Goal: Information Seeking & Learning: Learn about a topic

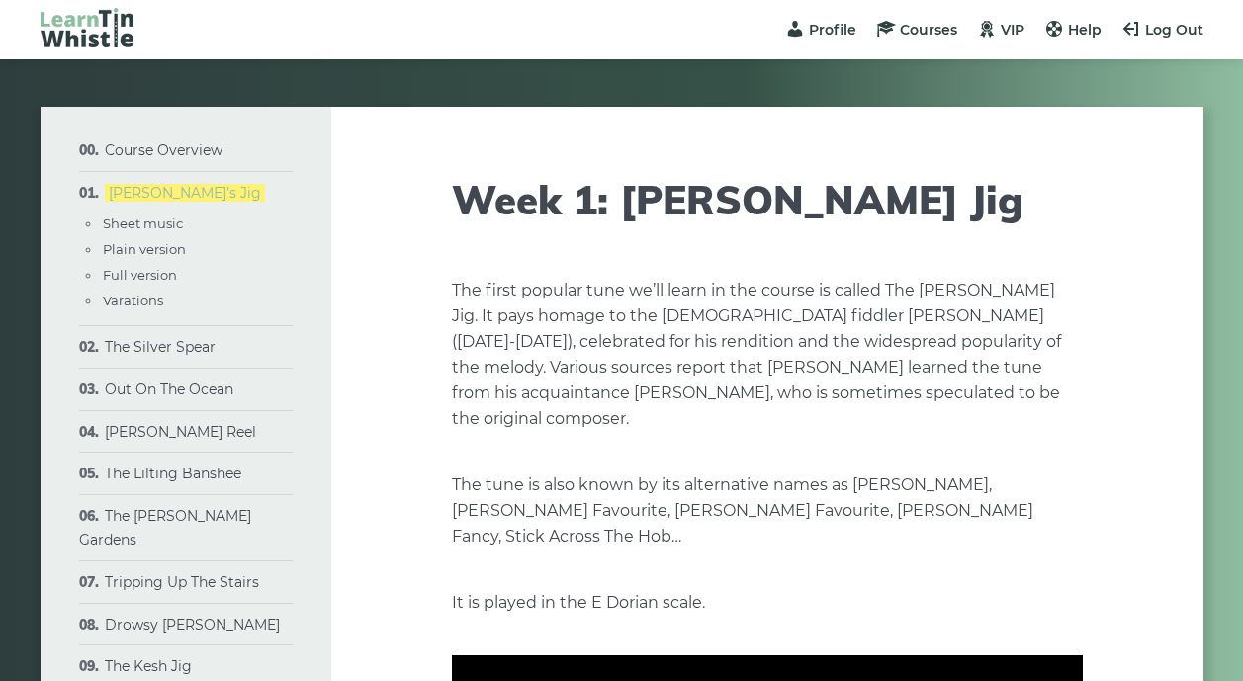
click at [149, 191] on link "[PERSON_NAME]’s Jig" at bounding box center [185, 193] width 160 height 18
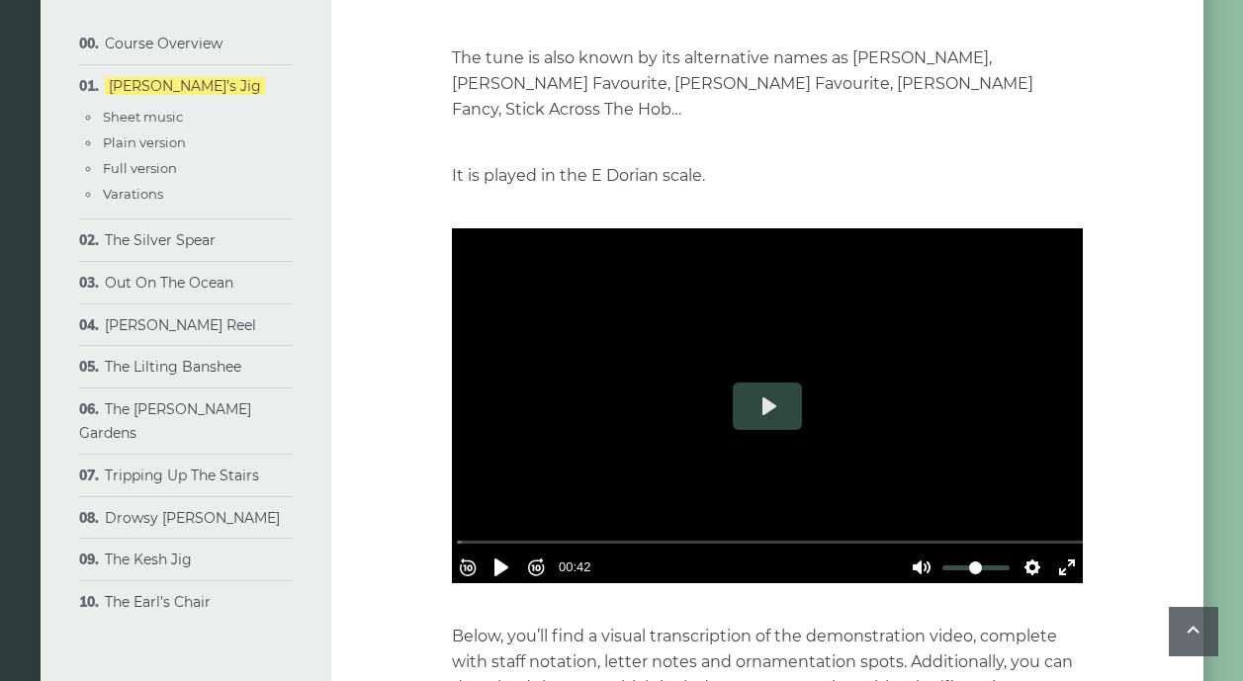
scroll to position [437, 0]
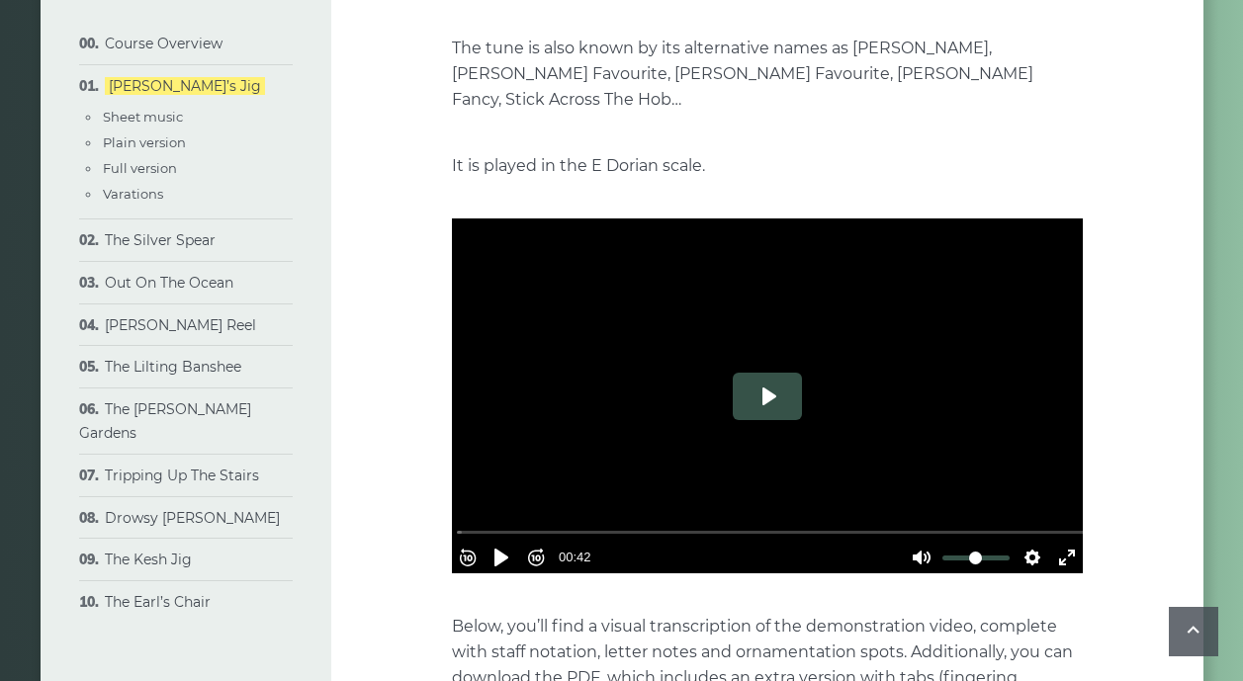
click at [765, 373] on button "Play" at bounding box center [767, 396] width 69 height 47
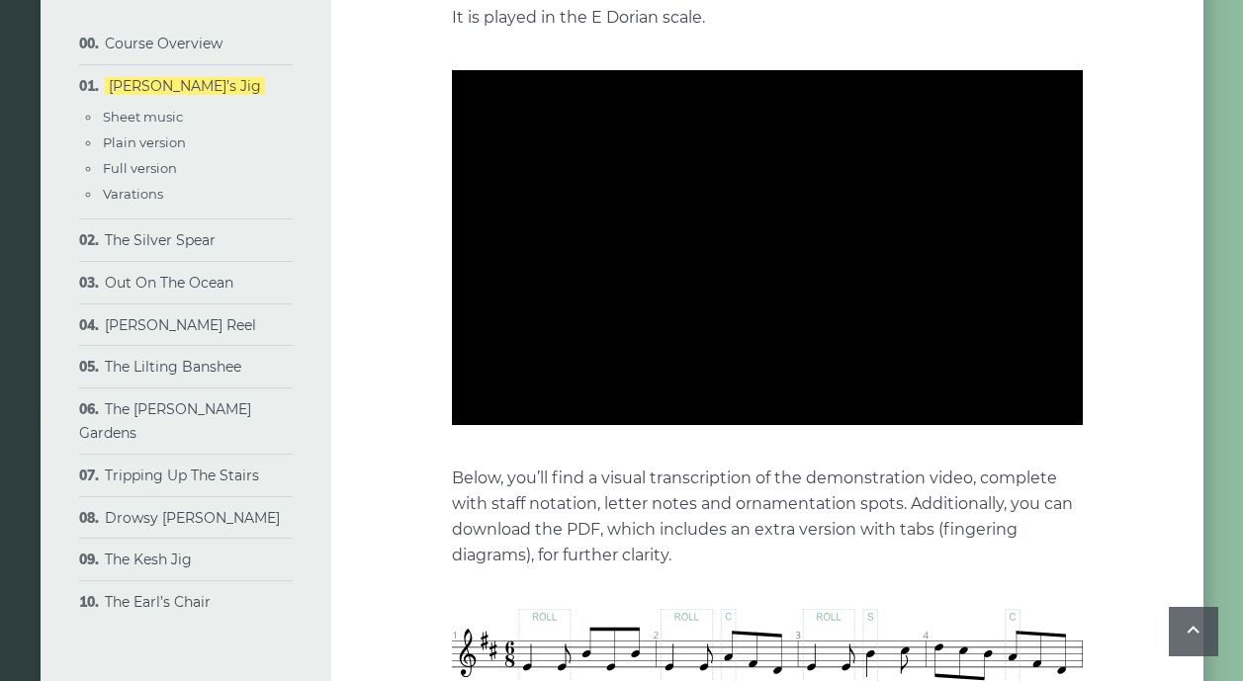
scroll to position [586, 0]
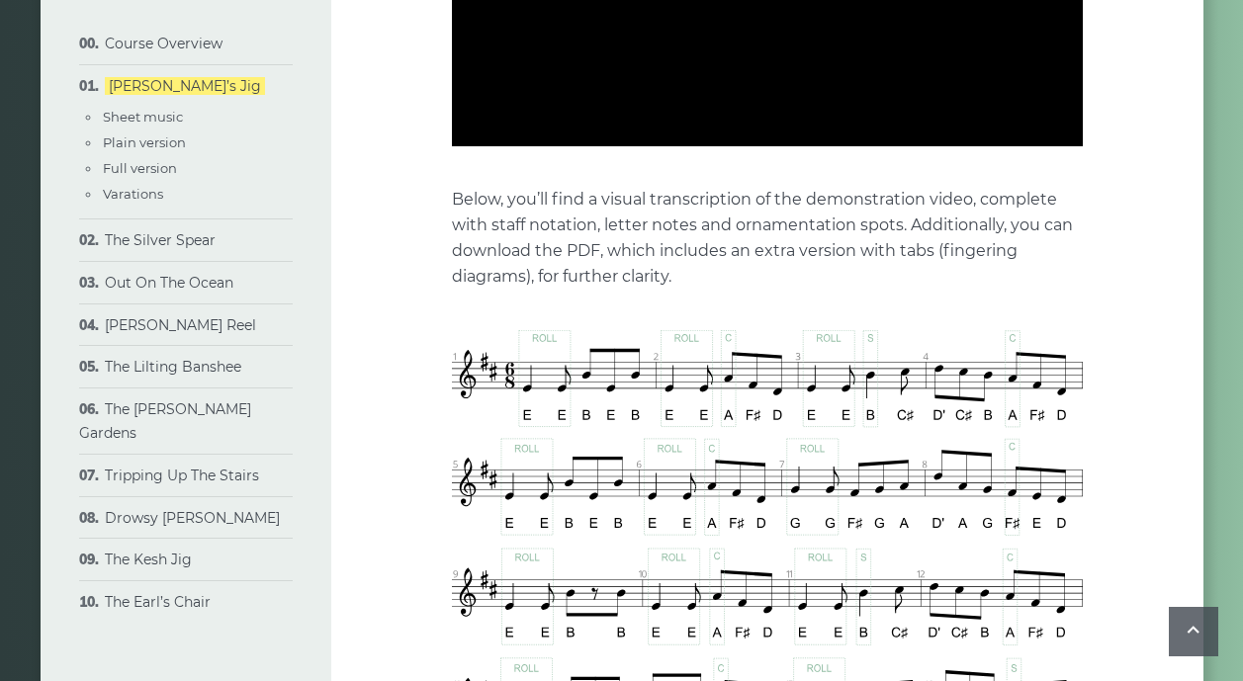
type input "***"
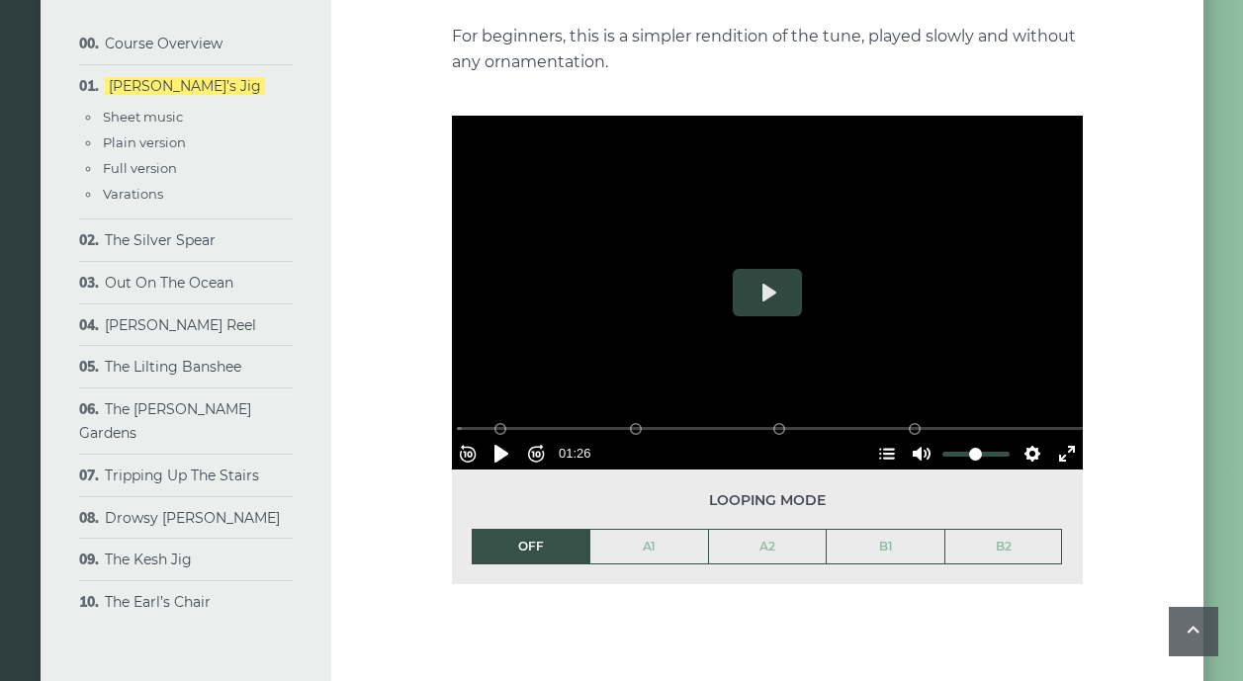
scroll to position [2280, 0]
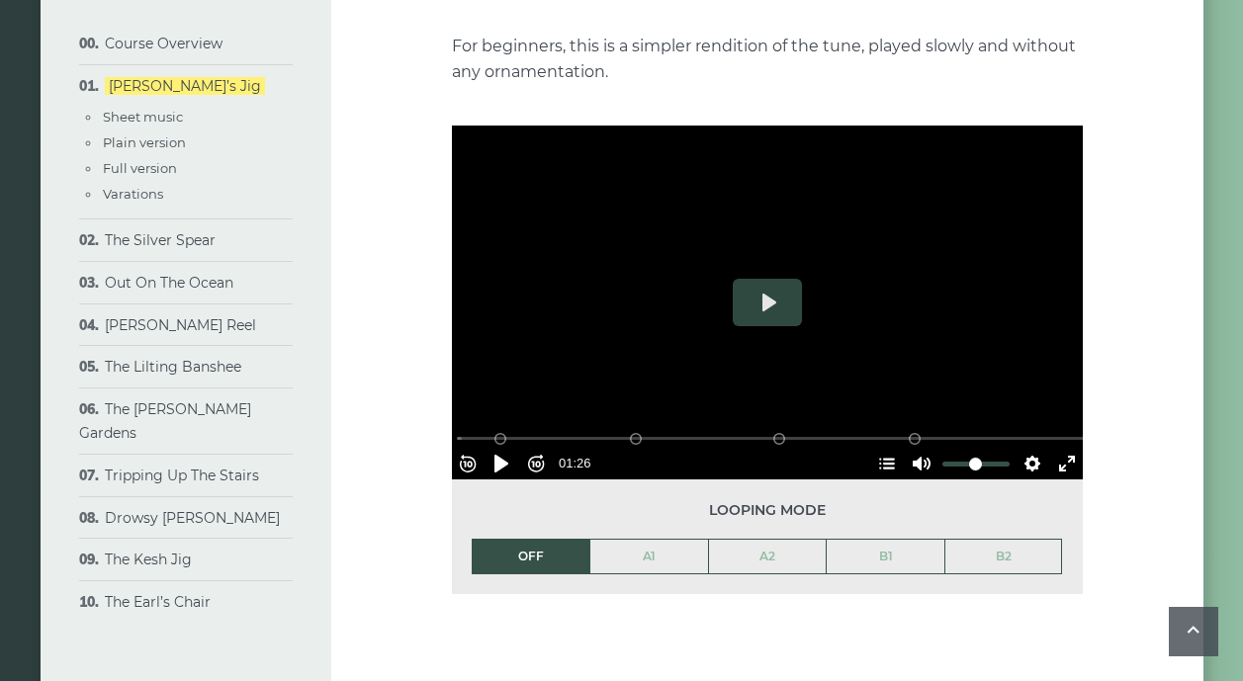
click at [765, 279] on button "Play" at bounding box center [767, 302] width 69 height 47
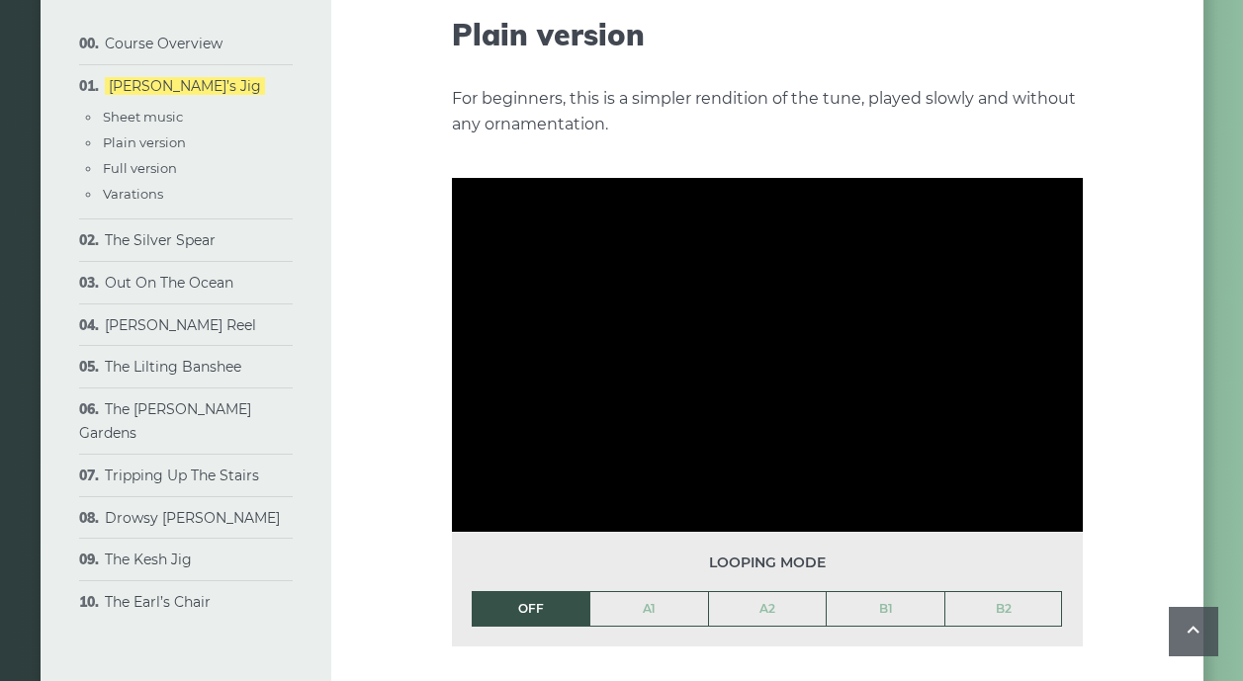
scroll to position [2227, 0]
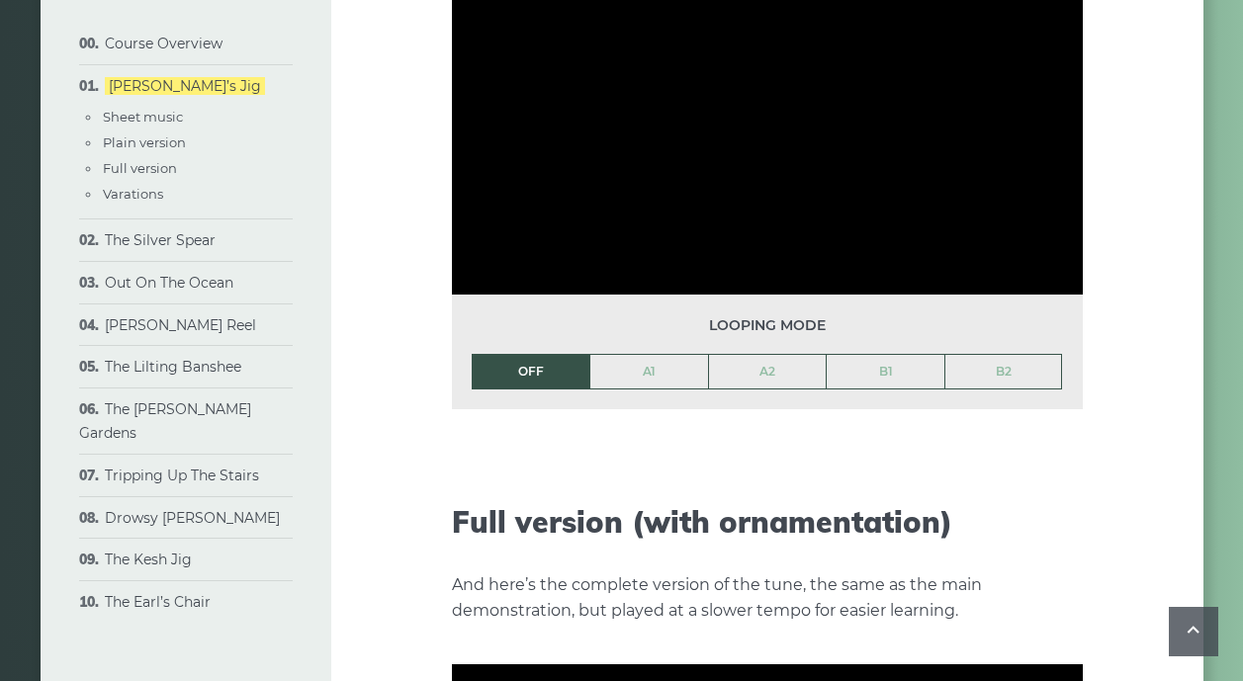
type input "***"
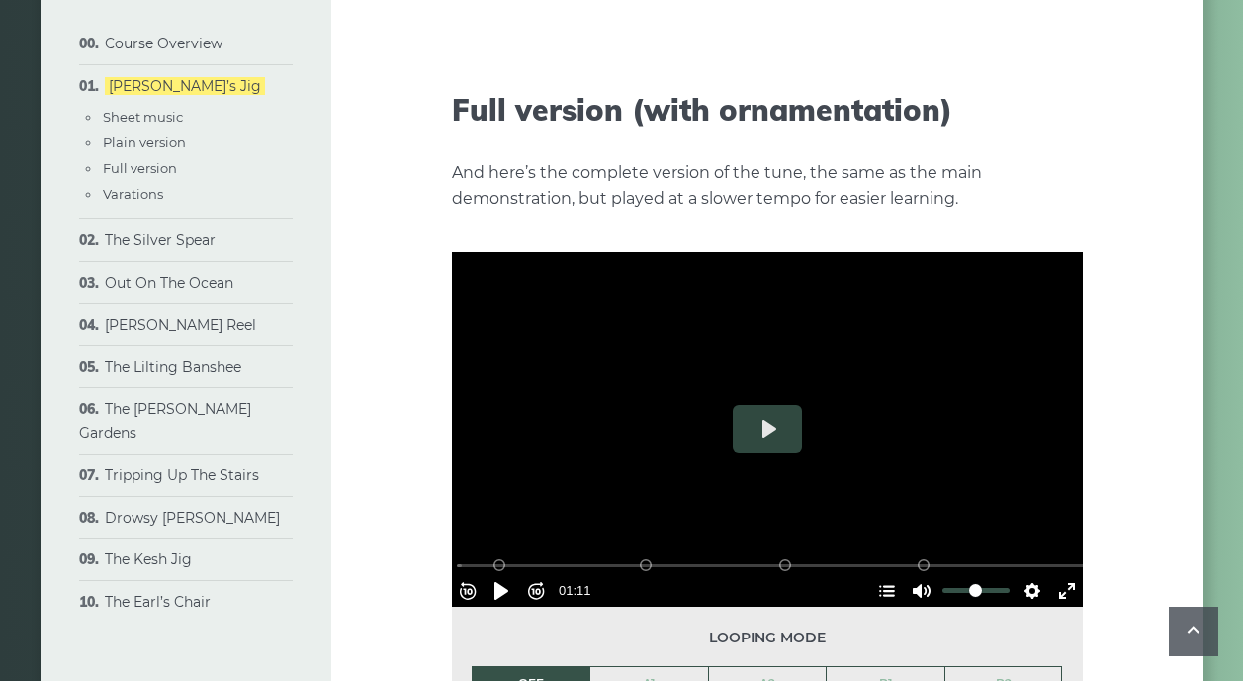
scroll to position [2889, 0]
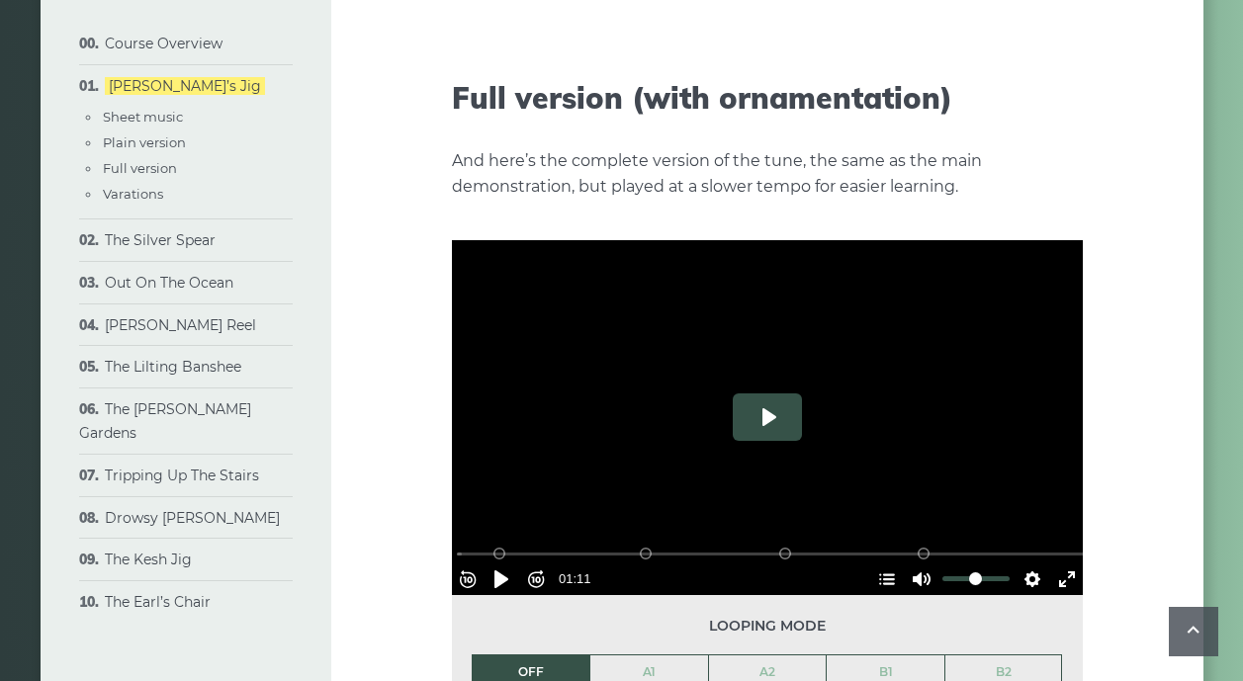
click at [769, 393] on button "Play" at bounding box center [767, 416] width 69 height 47
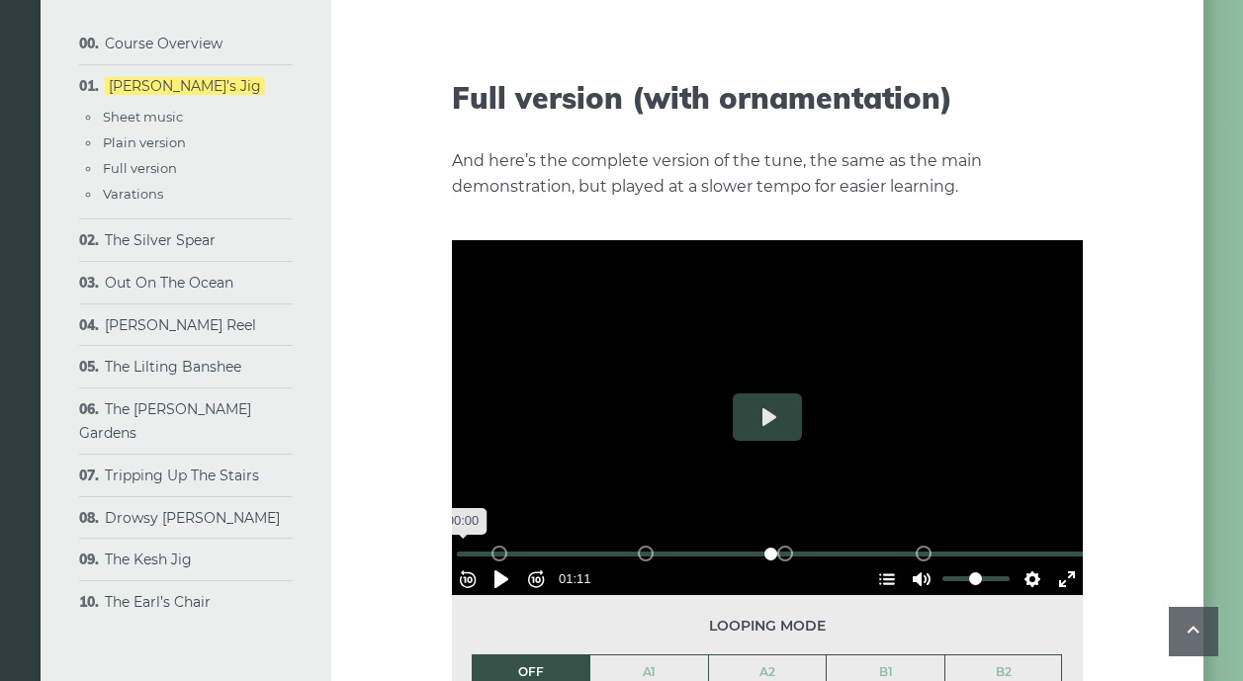
click at [468, 545] on input "Seek" at bounding box center [771, 554] width 629 height 19
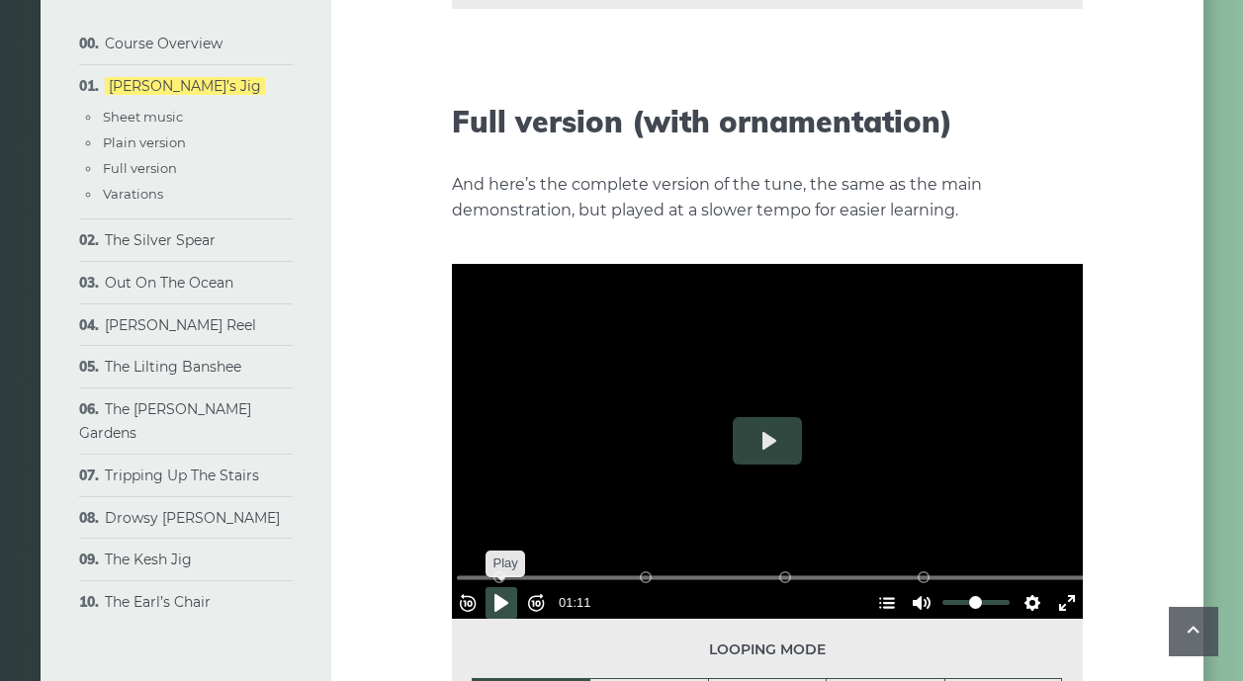
scroll to position [2865, 1]
click at [508, 587] on button "Pause Play" at bounding box center [501, 603] width 32 height 32
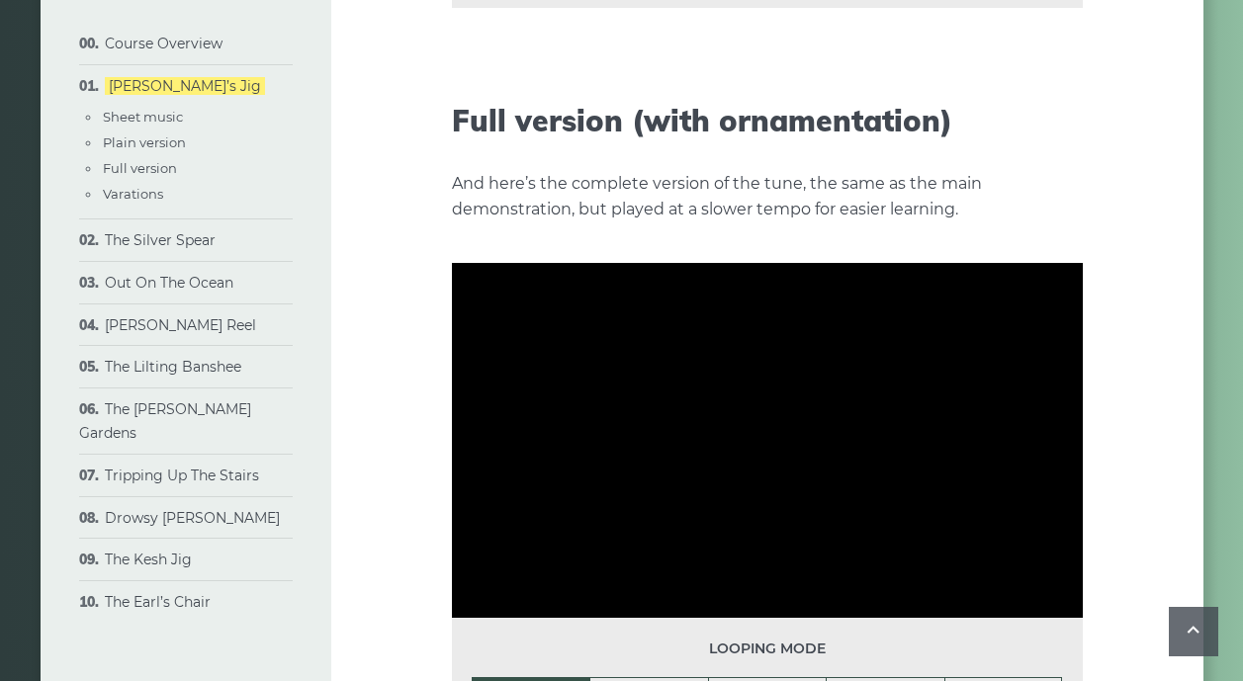
type input "***"
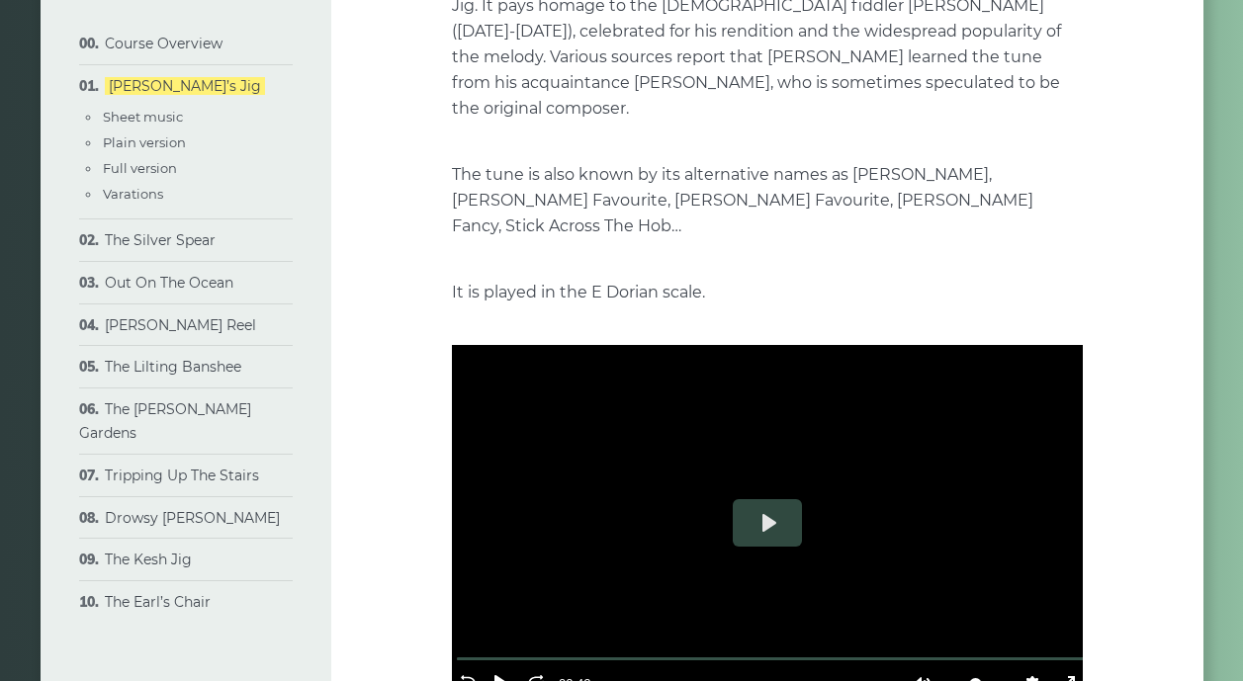
scroll to position [309, 0]
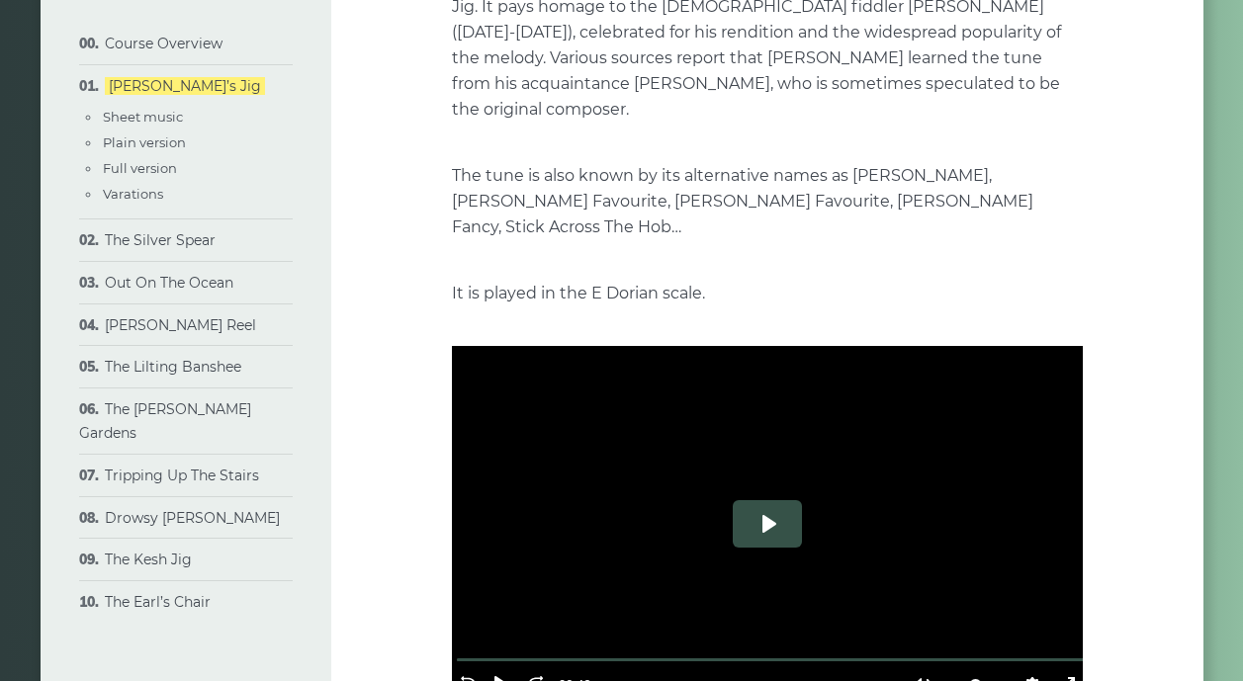
click at [763, 500] on button "Play" at bounding box center [767, 523] width 69 height 47
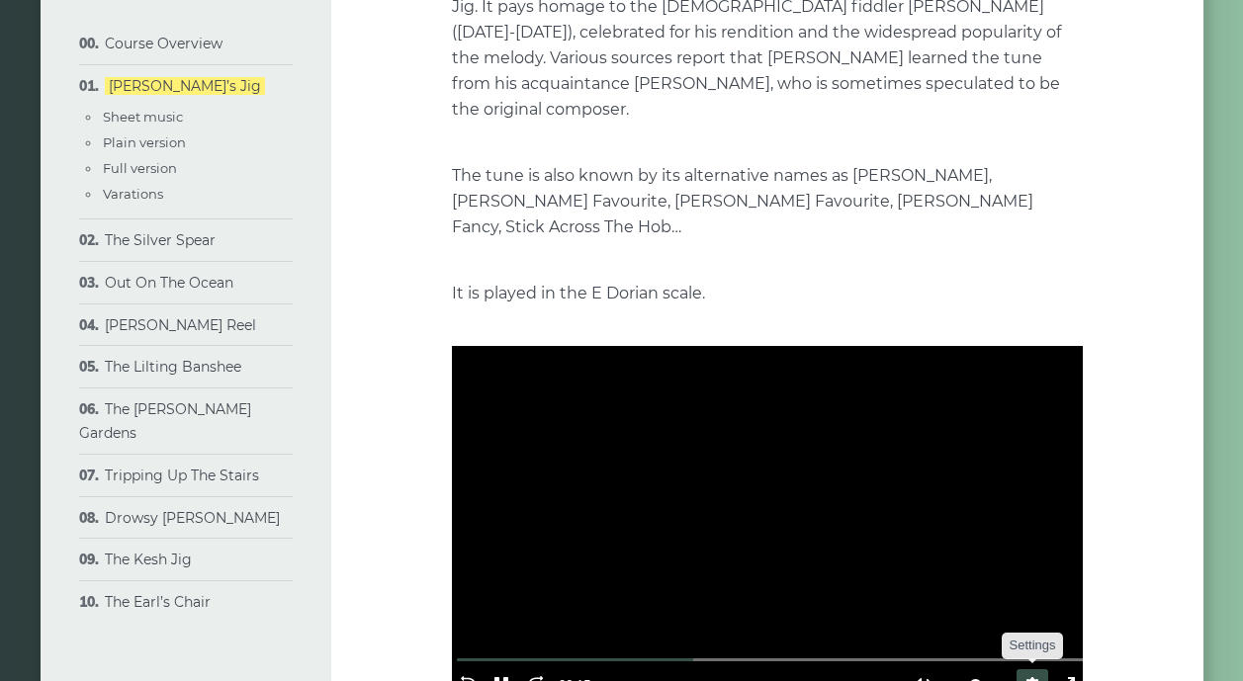
click at [1022, 669] on button "Settings" at bounding box center [1032, 685] width 32 height 32
click at [1019, 669] on button "Settings" at bounding box center [1032, 685] width 32 height 32
click at [931, 627] on span "Speed Normal" at bounding box center [967, 638] width 98 height 22
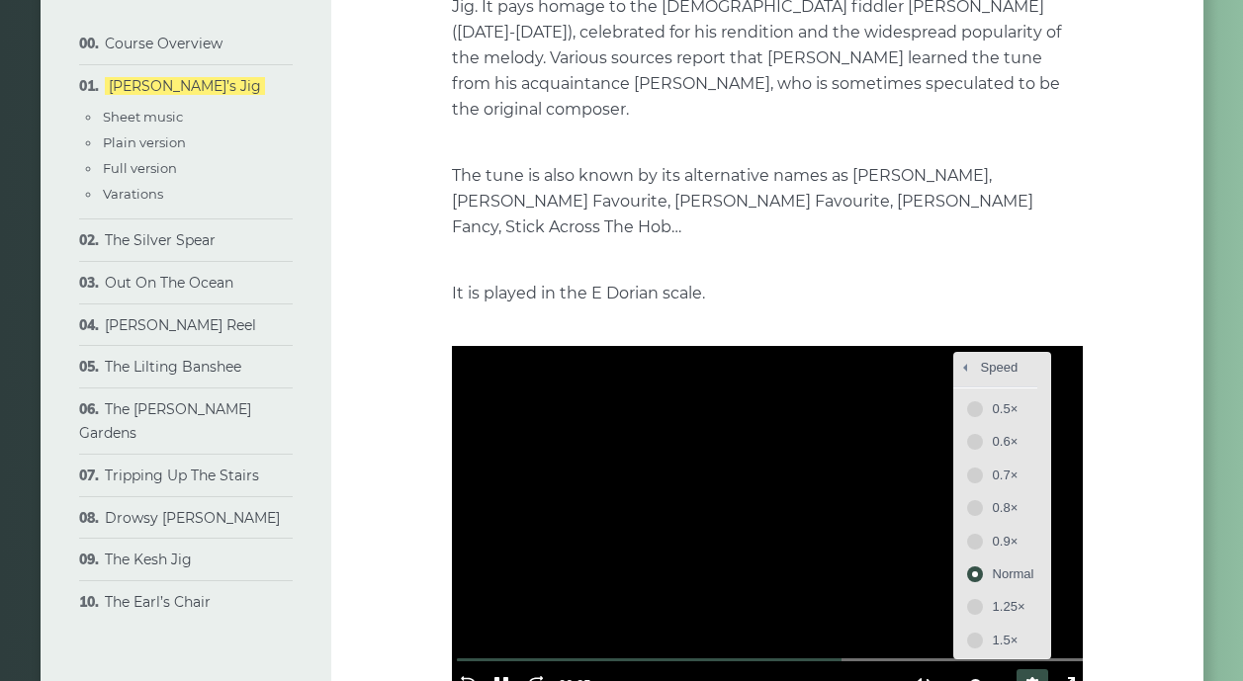
click at [1003, 465] on span "0.7×" at bounding box center [1014, 476] width 42 height 22
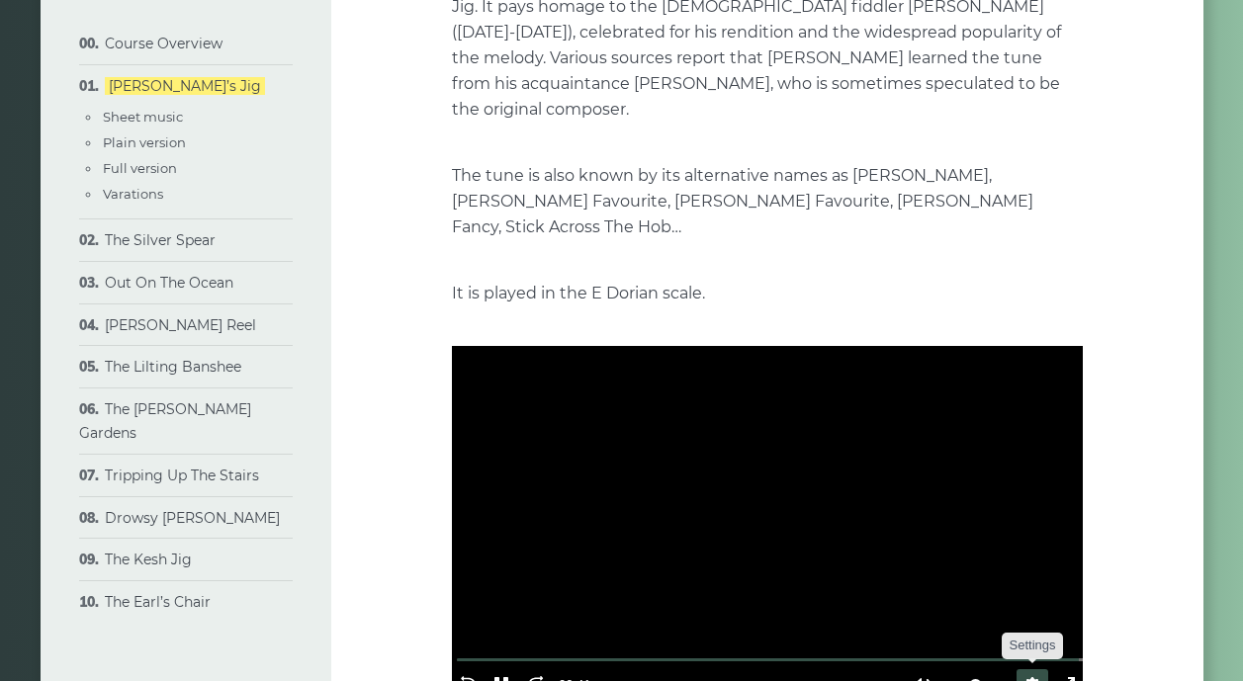
click at [1022, 669] on button "Settings" at bounding box center [1032, 685] width 32 height 32
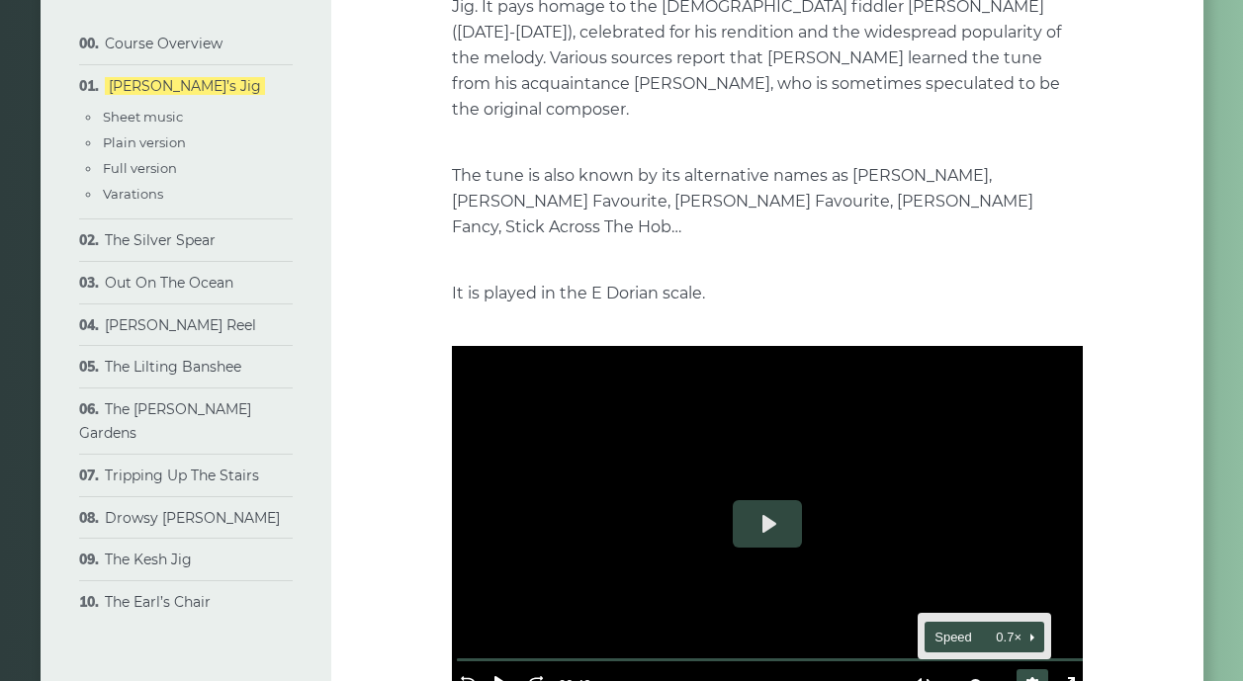
click at [940, 627] on span "Speed 0.7×" at bounding box center [975, 638] width 82 height 22
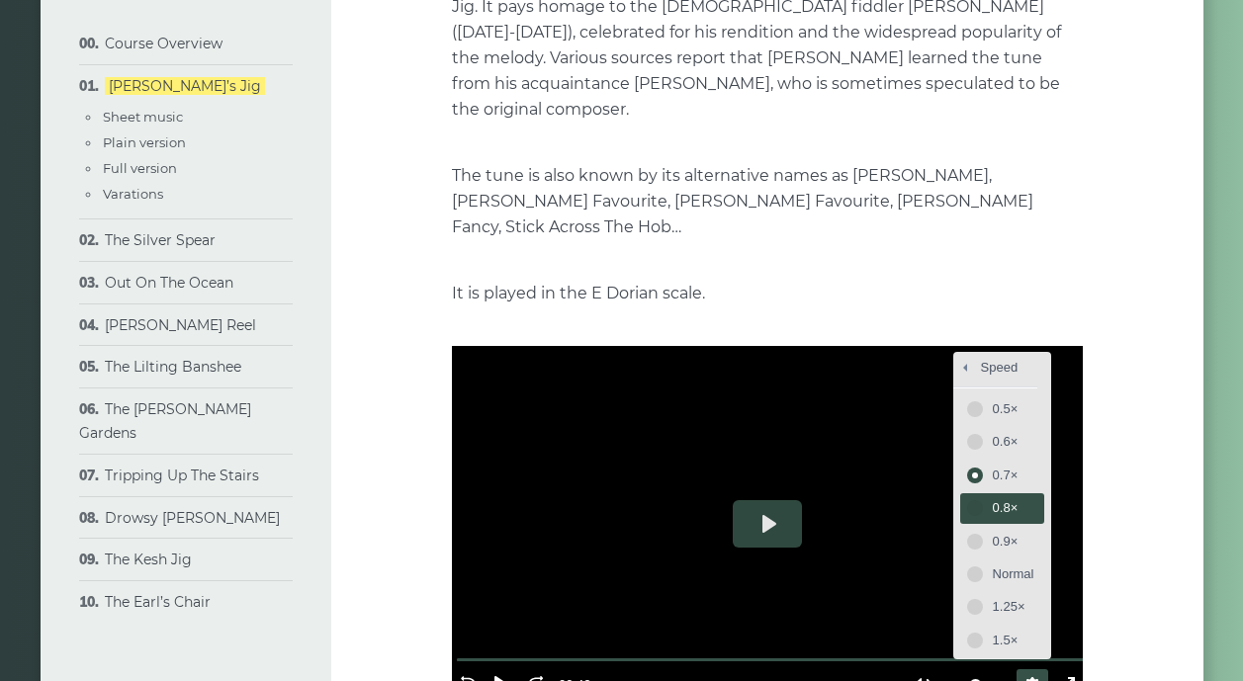
click at [995, 497] on span "0.8×" at bounding box center [1014, 508] width 42 height 22
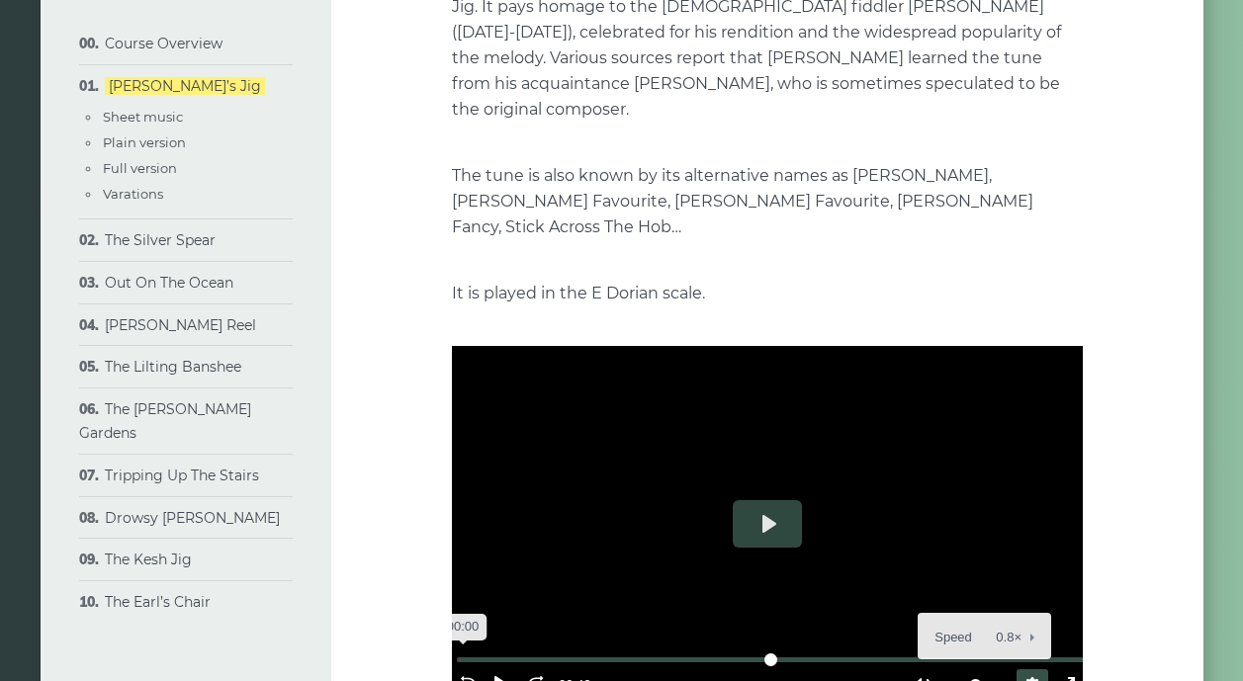
click at [467, 650] on div "% buffered 00:00" at bounding box center [769, 659] width 631 height 19
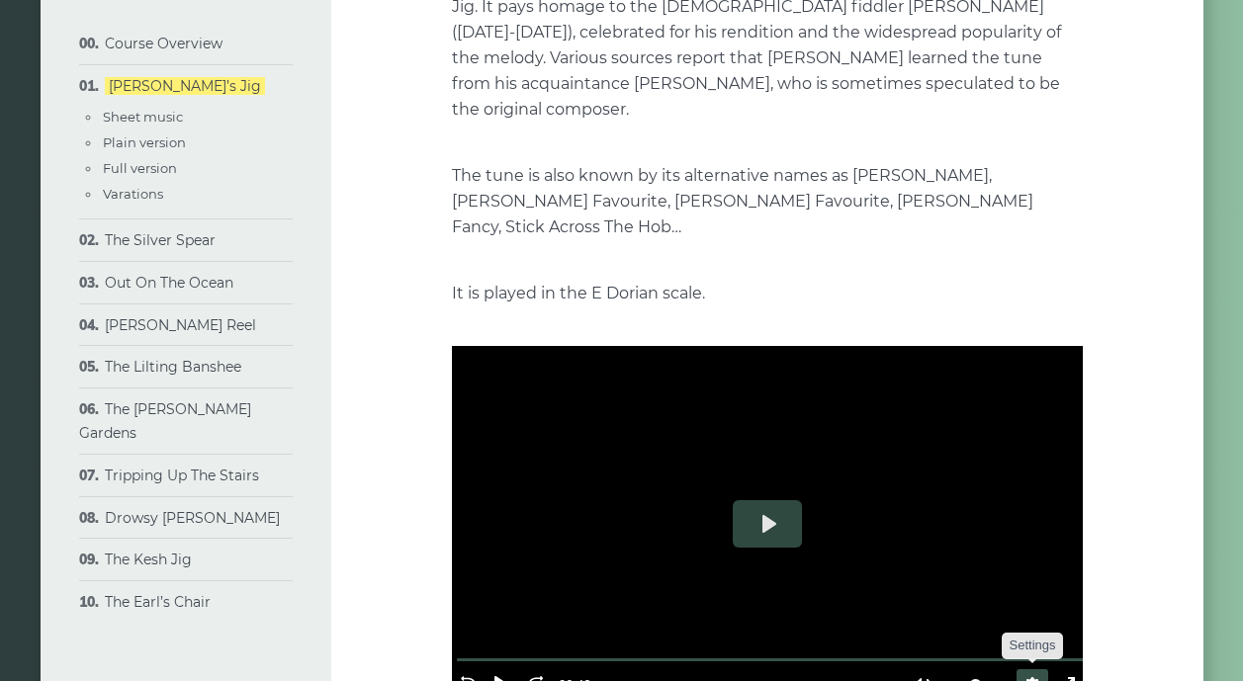
click at [1022, 669] on button "Settings" at bounding box center [1032, 685] width 32 height 32
click at [1027, 478] on div at bounding box center [767, 523] width 631 height 355
click at [1023, 669] on button "Settings" at bounding box center [1032, 685] width 32 height 32
click at [940, 627] on span "Speed 0.8×" at bounding box center [975, 638] width 82 height 22
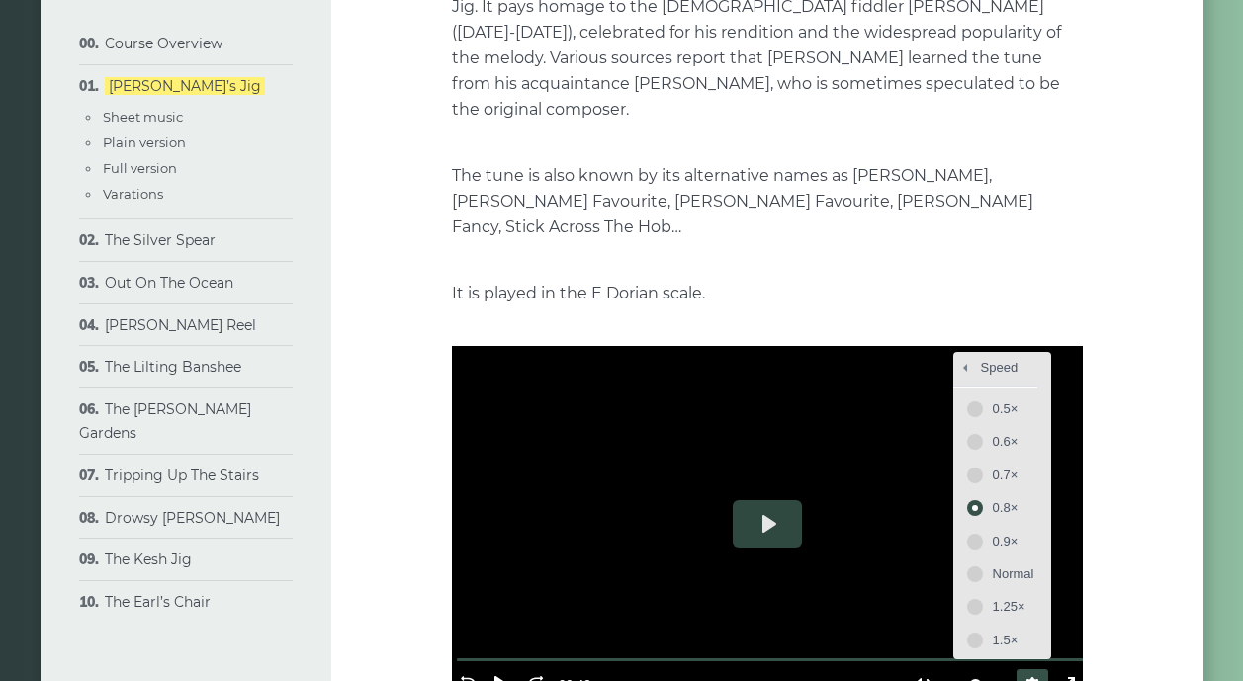
click at [996, 465] on span "0.7×" at bounding box center [1014, 476] width 42 height 22
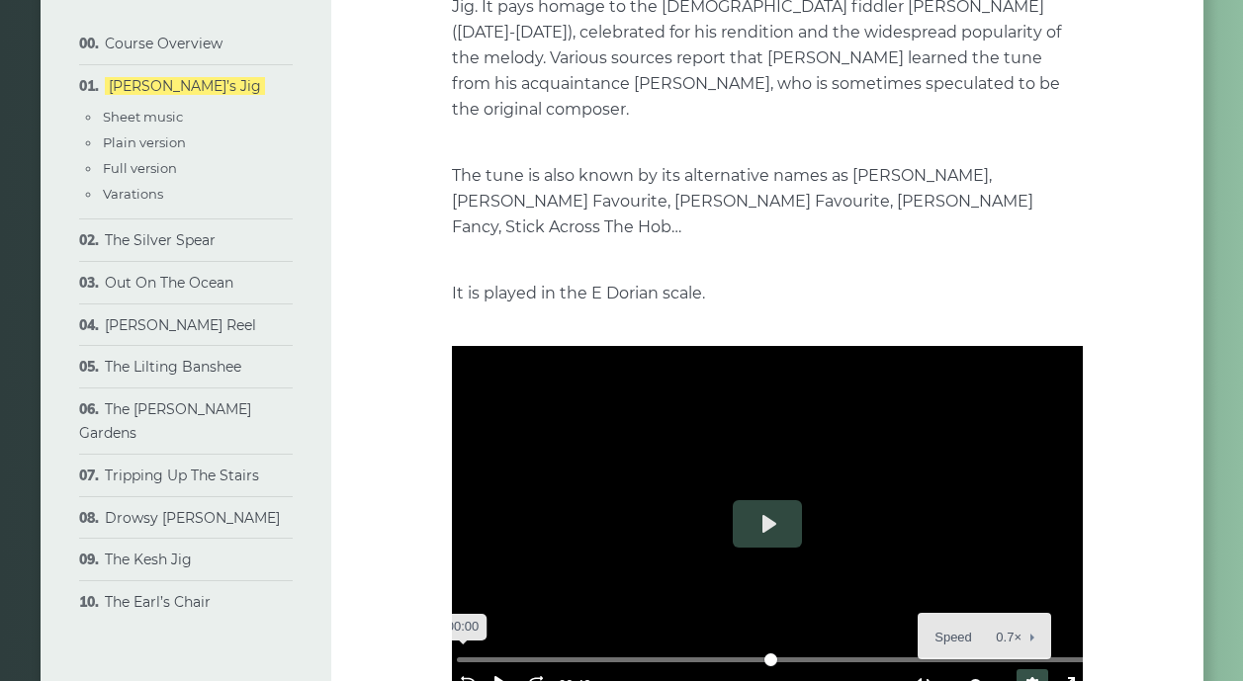
click at [469, 650] on input "Seek" at bounding box center [771, 659] width 629 height 19
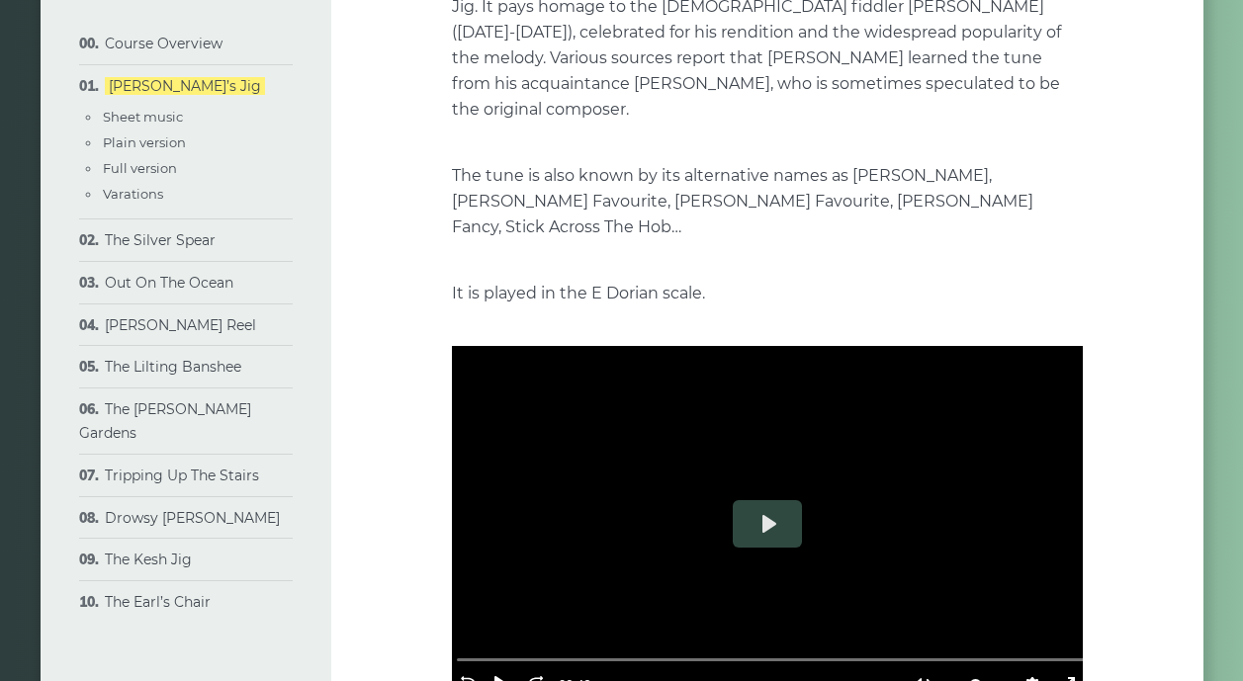
click at [727, 648] on div "Rewind 10s Pause Play Forward 10s % buffered 00:00 00:42 Unmute Mute Settings C…" at bounding box center [767, 658] width 631 height 85
click at [764, 500] on button "Play" at bounding box center [767, 523] width 69 height 47
click at [757, 439] on div at bounding box center [767, 523] width 631 height 355
click at [757, 440] on div at bounding box center [767, 523] width 631 height 355
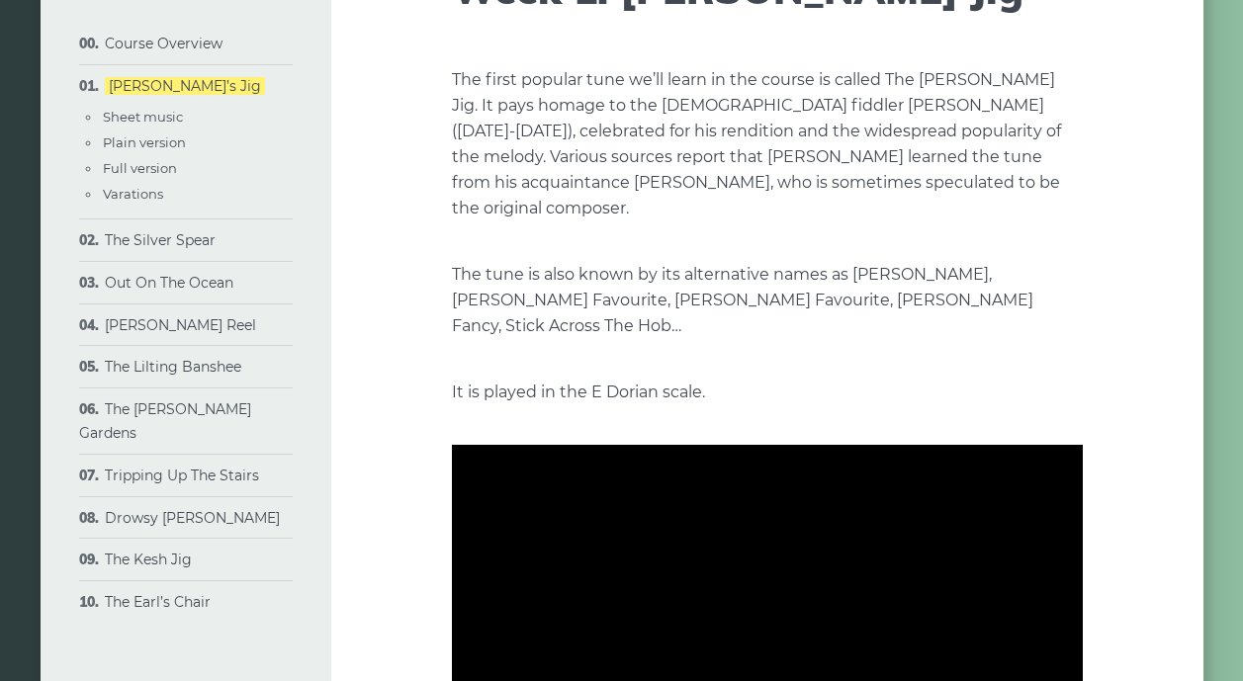
scroll to position [211, 1]
click at [918, 539] on div at bounding box center [767, 622] width 631 height 355
type input "*****"
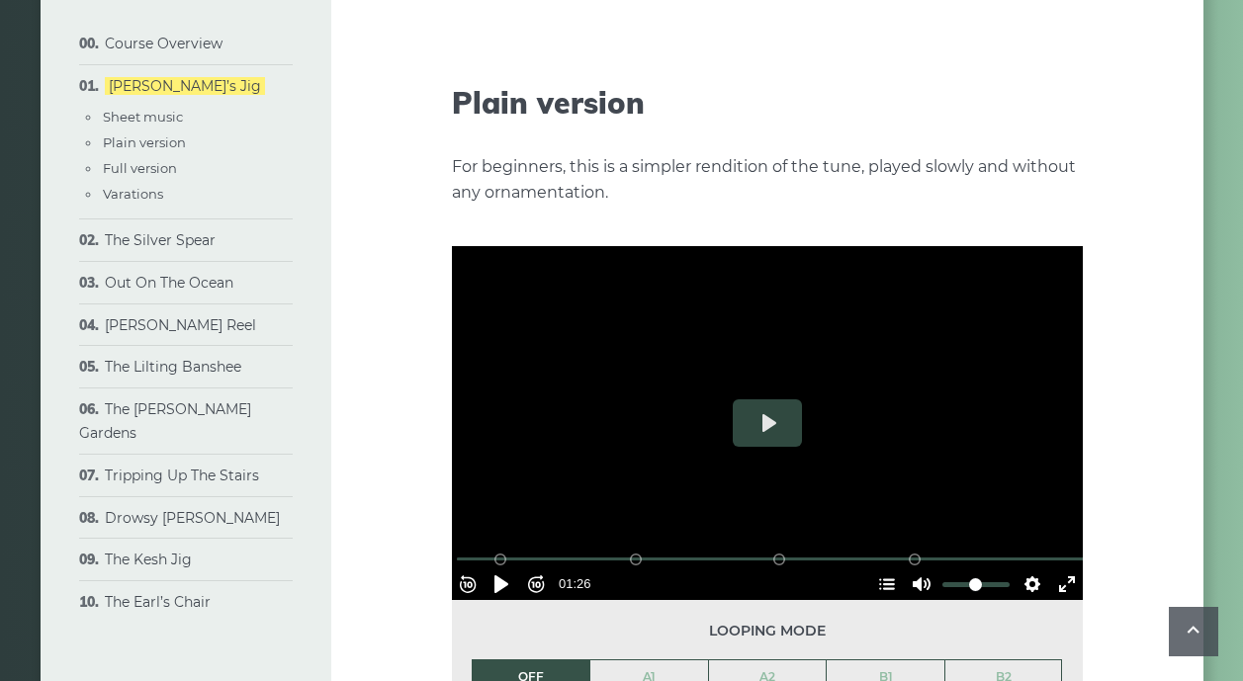
scroll to position [2159, 0]
click at [470, 550] on input "Seek" at bounding box center [771, 559] width 629 height 19
click at [766, 399] on button "Play" at bounding box center [767, 422] width 69 height 47
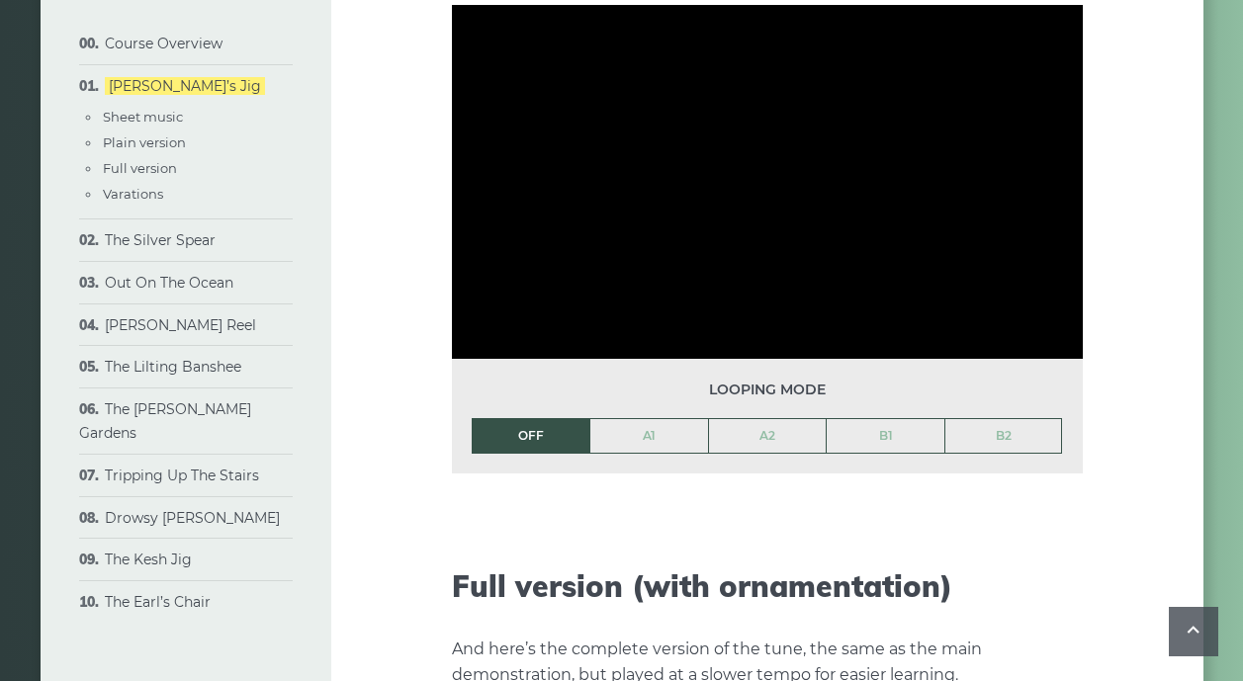
scroll to position [2409, 0]
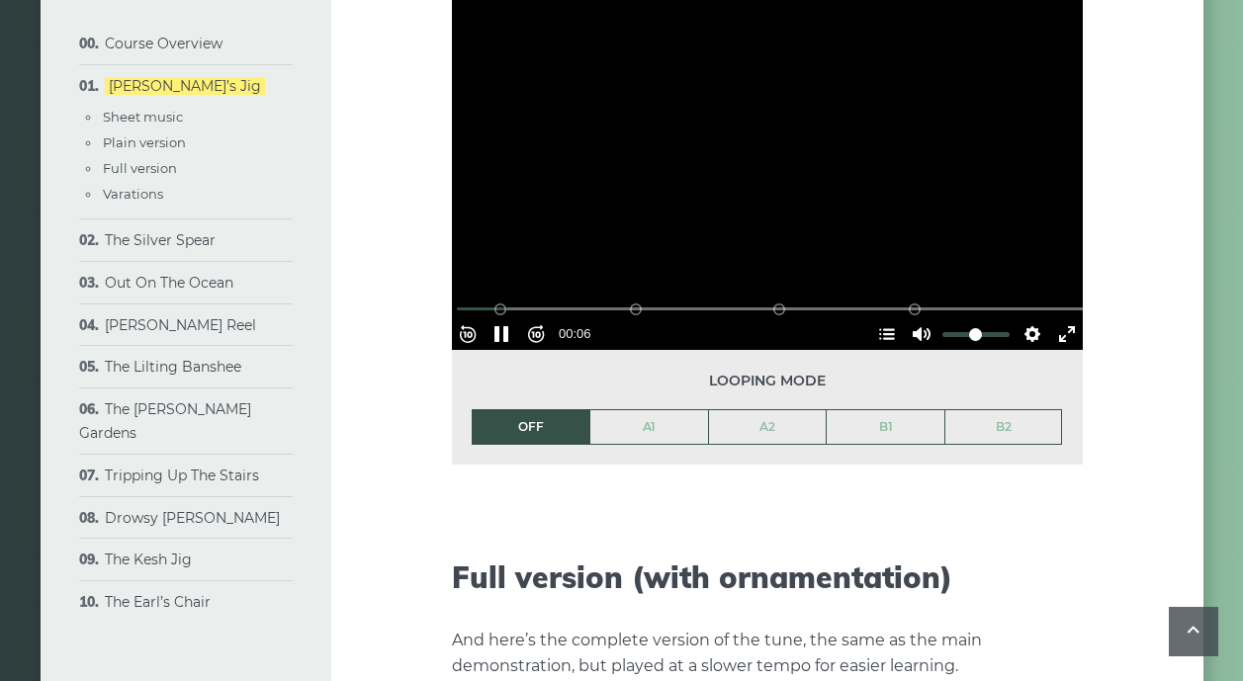
click at [611, 265] on div "Rewind 10s Pause Play Forward 10s % buffered 00:12 B2 (Bars 25-32) B1 (Bars 17-…" at bounding box center [767, 307] width 631 height 85
click at [797, 100] on div at bounding box center [767, 173] width 631 height 355
type input "*****"
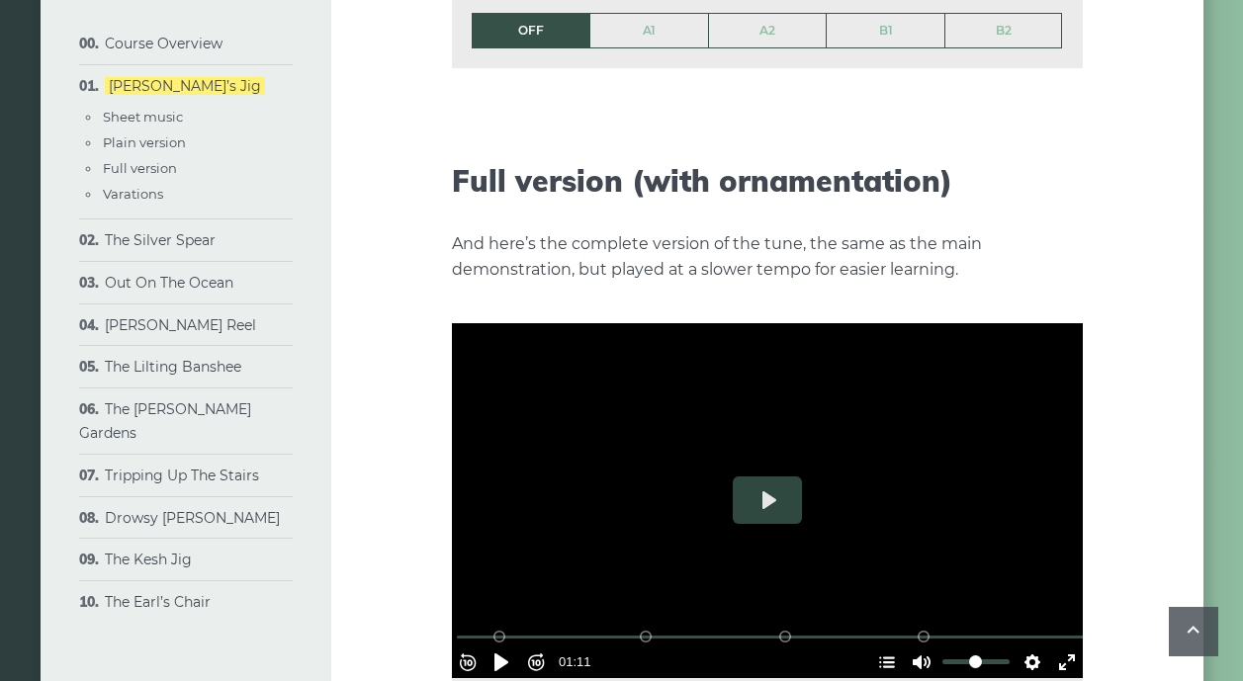
scroll to position [2837, 0]
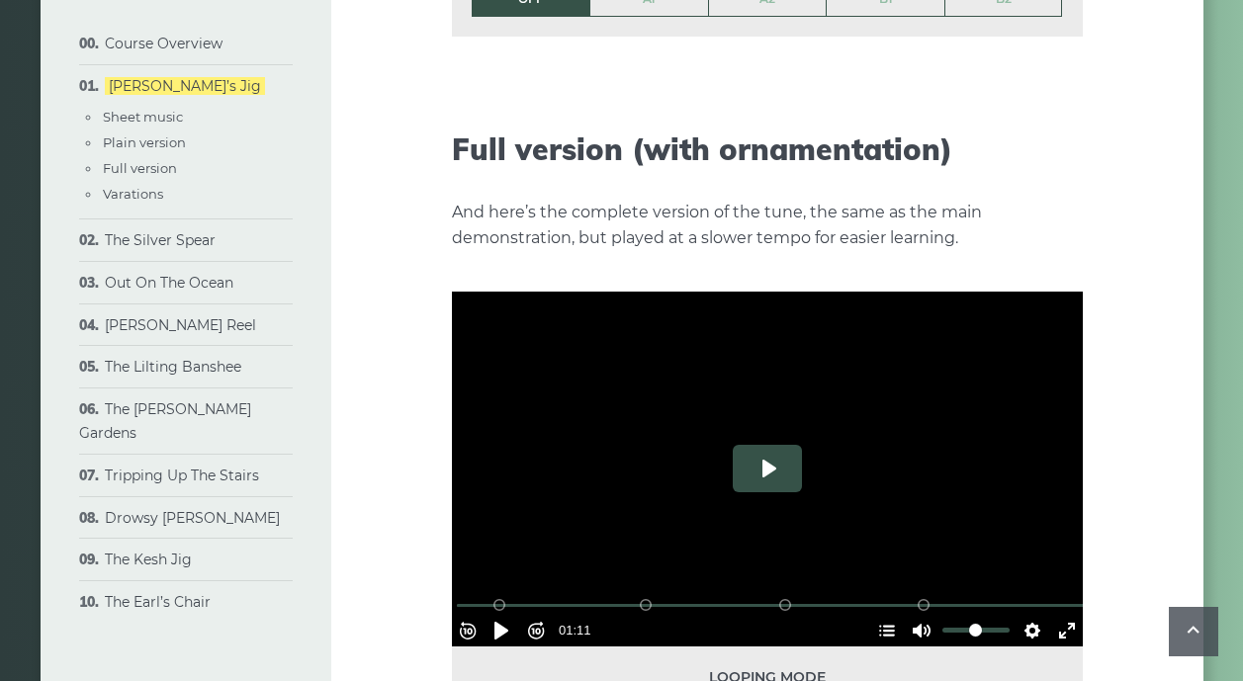
click at [766, 445] on button "Play" at bounding box center [767, 468] width 69 height 47
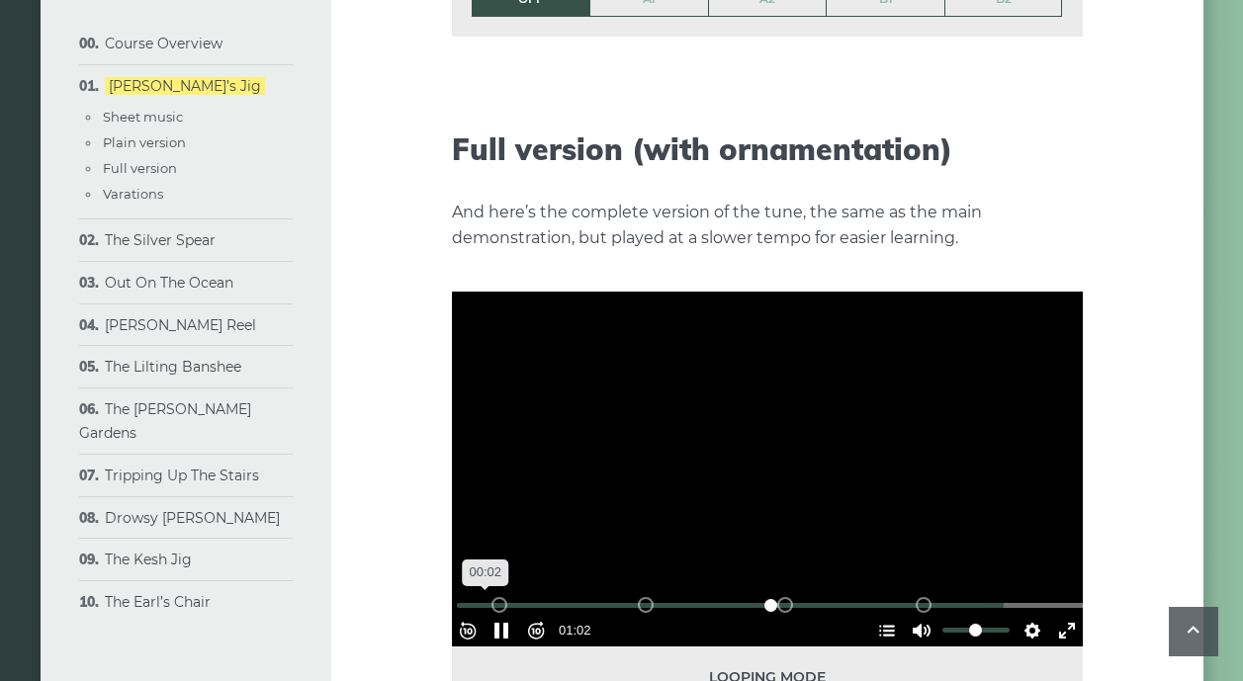
click at [494, 596] on input "Seek" at bounding box center [771, 605] width 629 height 19
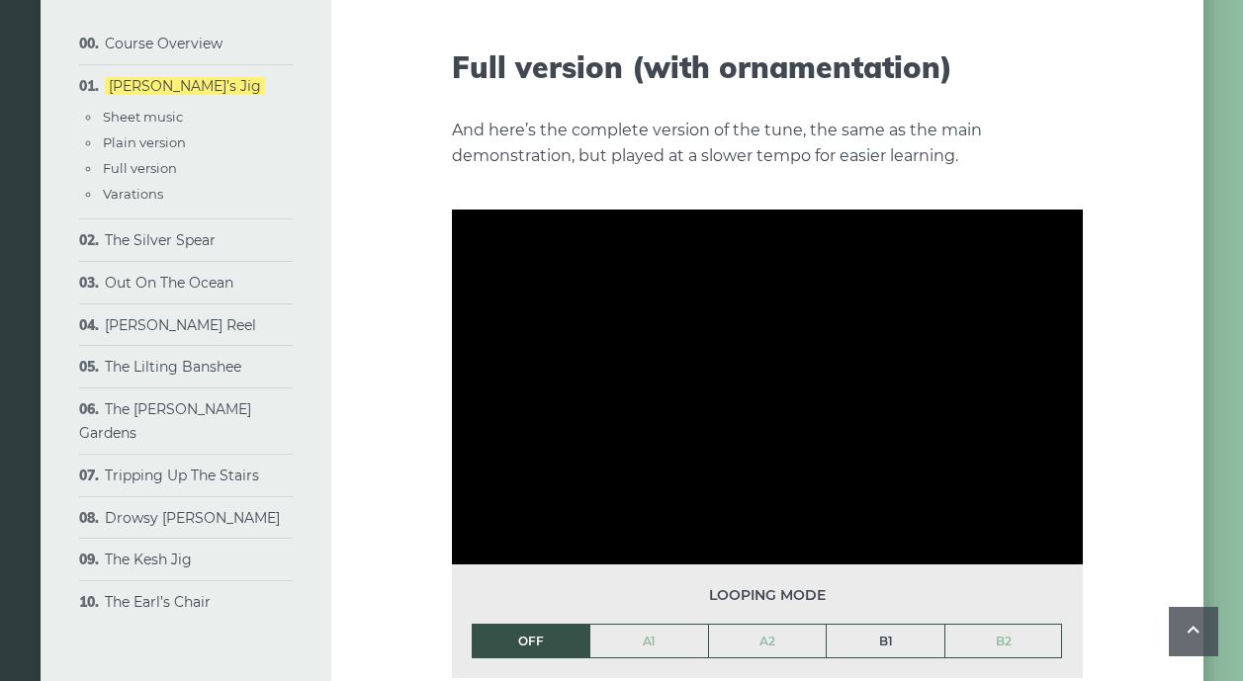
scroll to position [2919, 0]
drag, startPoint x: 895, startPoint y: 612, endPoint x: 896, endPoint y: 623, distance: 10.9
click at [895, 625] on link "B1" at bounding box center [885, 642] width 118 height 34
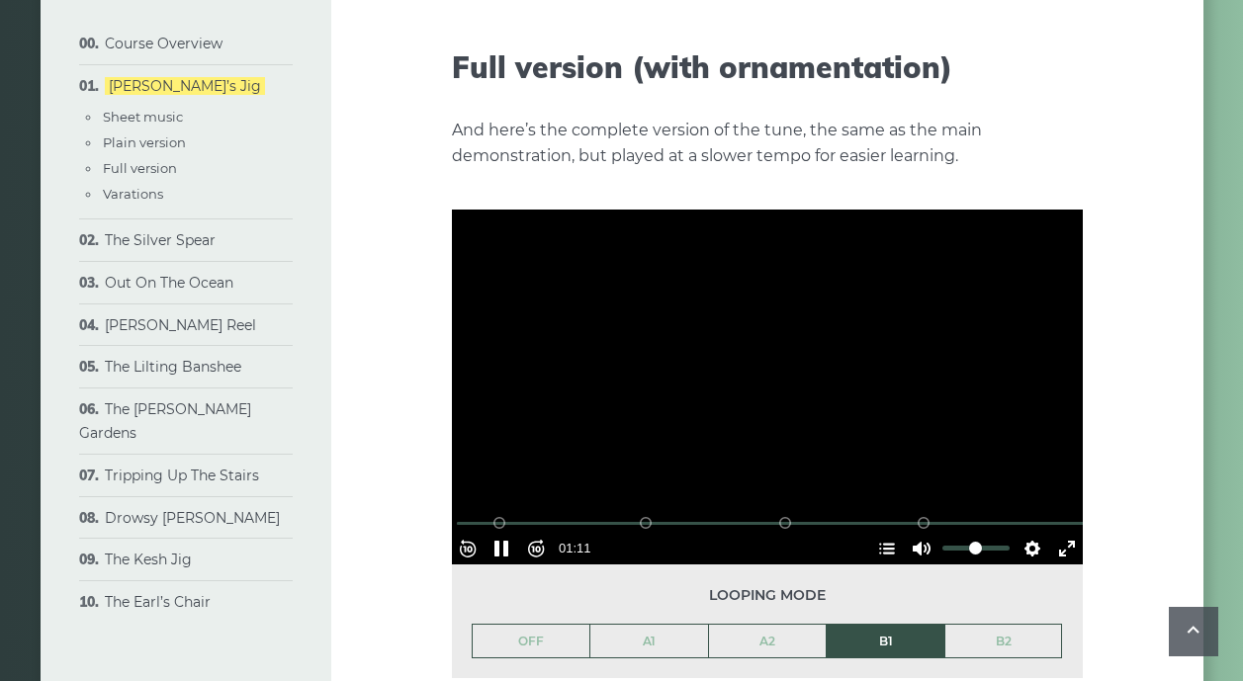
click at [824, 437] on div at bounding box center [767, 387] width 631 height 355
click at [765, 363] on button "Play" at bounding box center [767, 386] width 69 height 47
click at [778, 377] on div at bounding box center [767, 387] width 631 height 355
type input "*****"
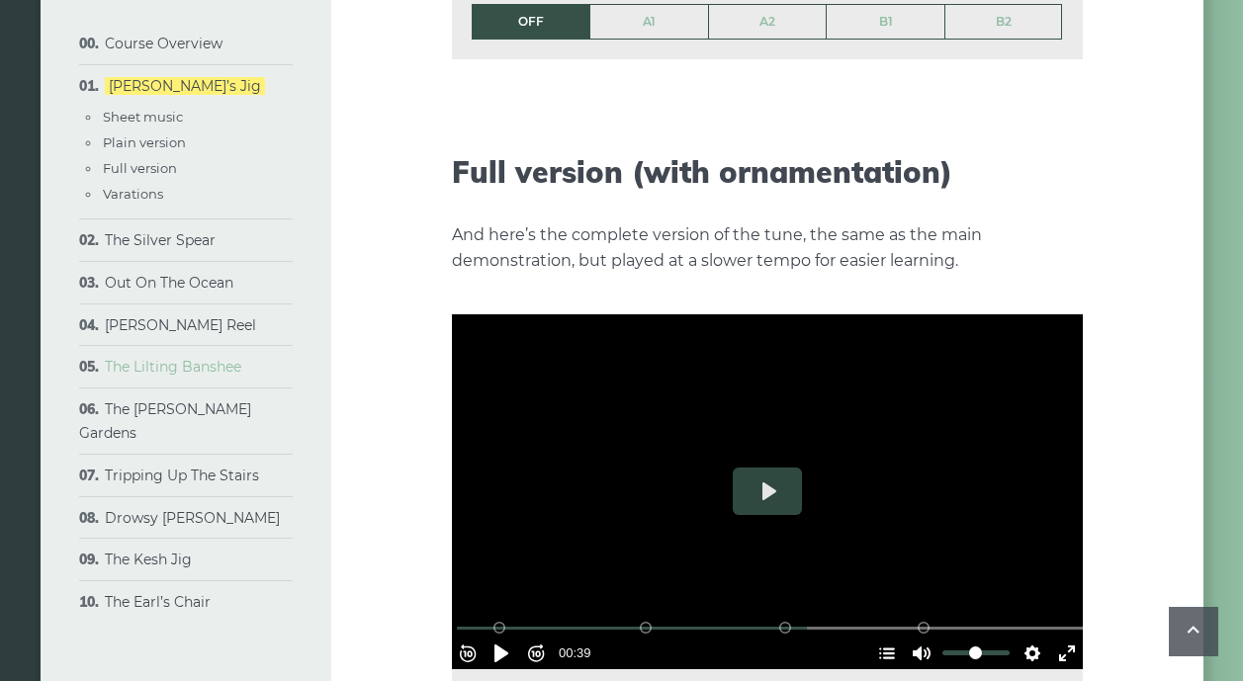
scroll to position [2815, 0]
click at [174, 366] on link "The Lilting Banshee" at bounding box center [173, 367] width 136 height 18
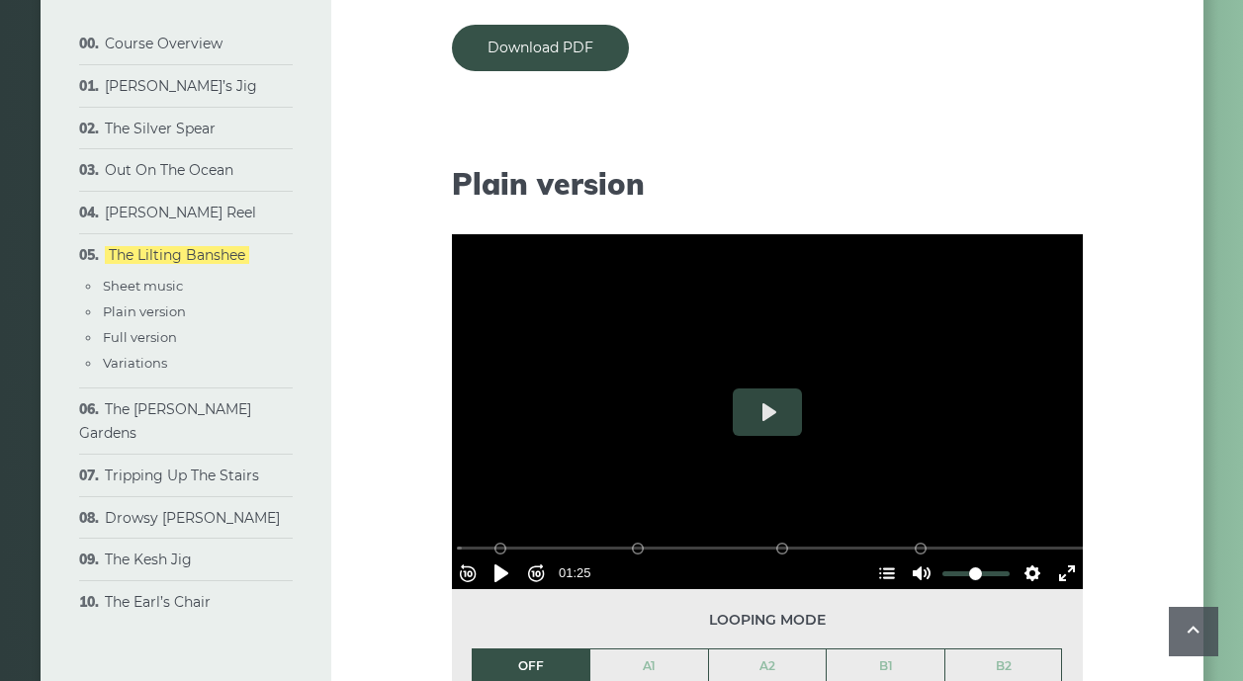
scroll to position [1805, 0]
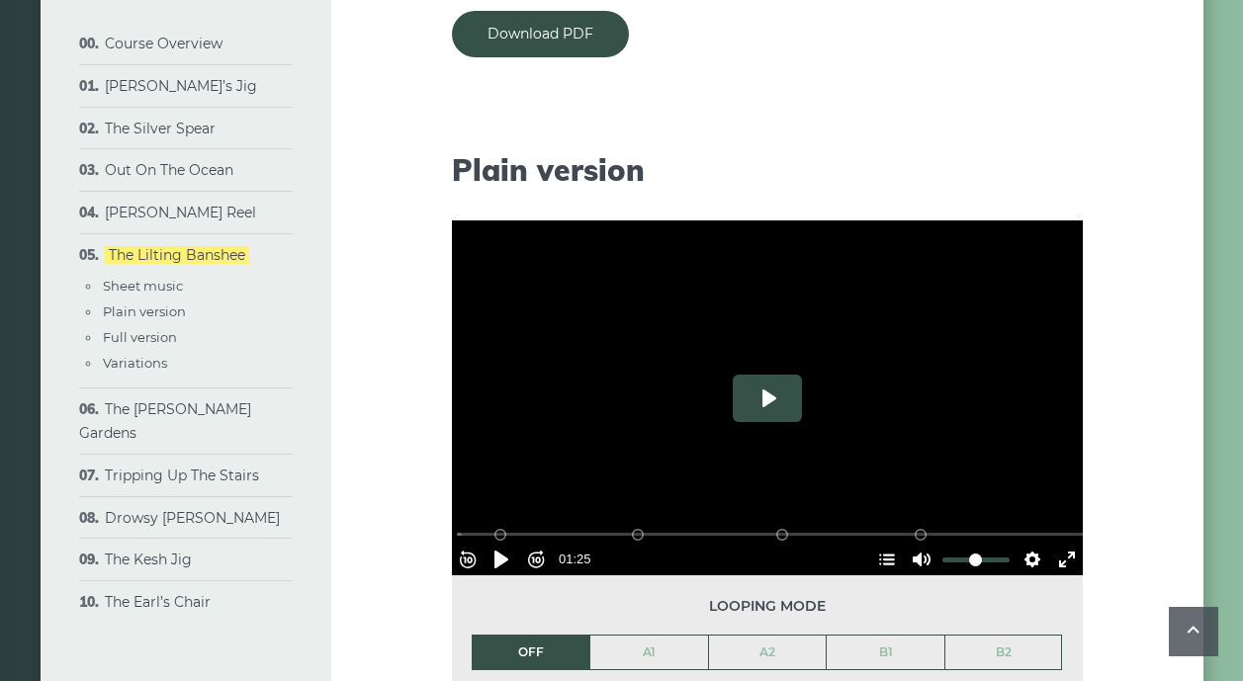
click at [768, 394] on button "Play" at bounding box center [767, 398] width 69 height 47
click at [527, 650] on li "OFF" at bounding box center [531, 653] width 119 height 36
click at [650, 650] on link "A1" at bounding box center [649, 653] width 118 height 34
click at [768, 393] on button "Play" at bounding box center [767, 398] width 69 height 47
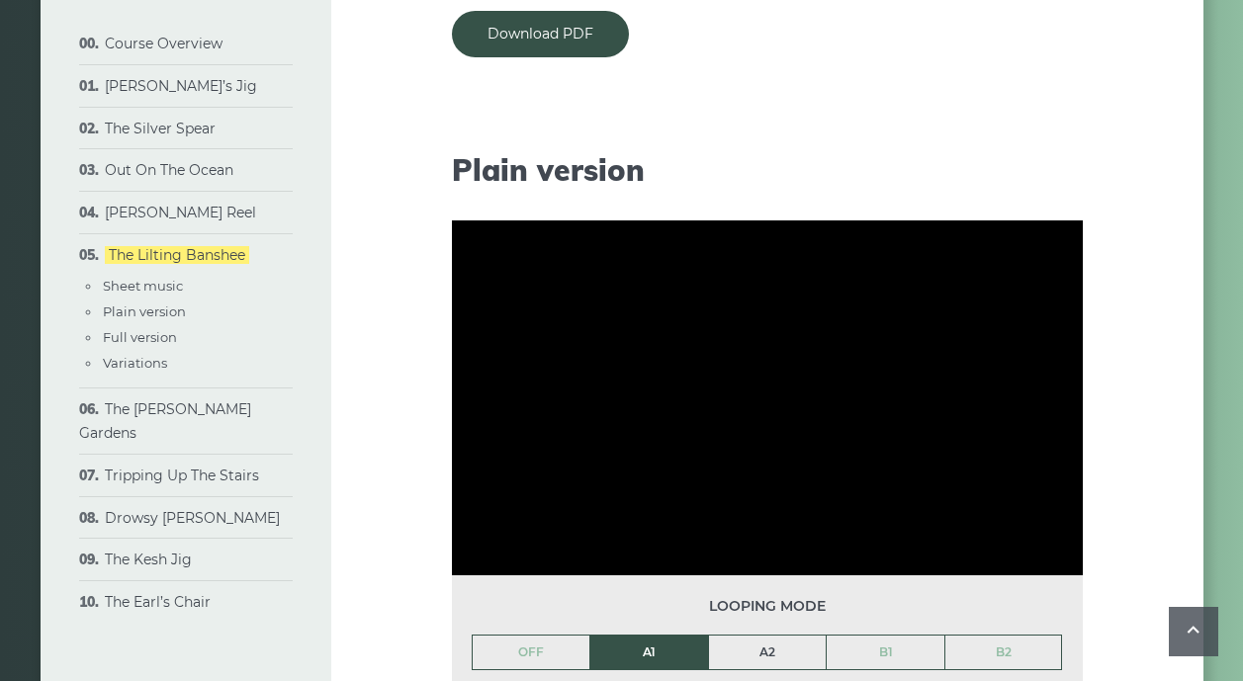
click at [767, 650] on link "A2" at bounding box center [768, 653] width 118 height 34
click at [887, 651] on link "B1" at bounding box center [885, 653] width 118 height 34
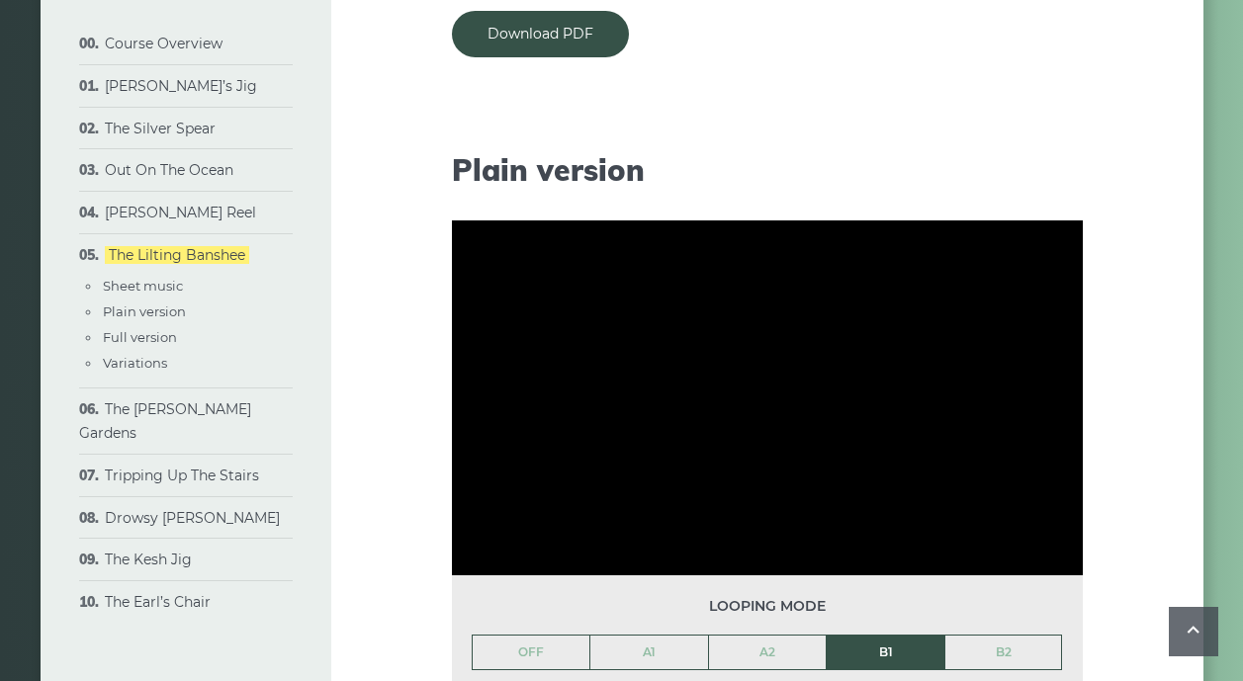
click at [1003, 650] on link "B2" at bounding box center [1003, 653] width 117 height 34
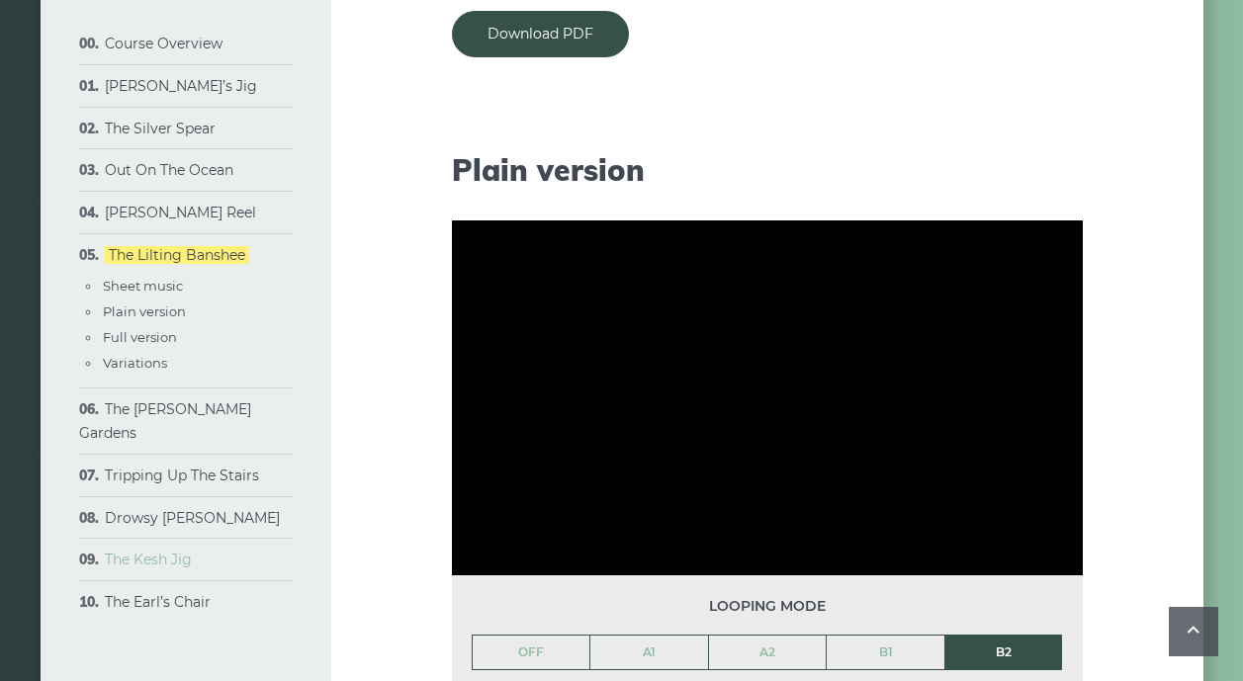
click at [155, 551] on link "The Kesh Jig" at bounding box center [148, 560] width 87 height 18
type input "*****"
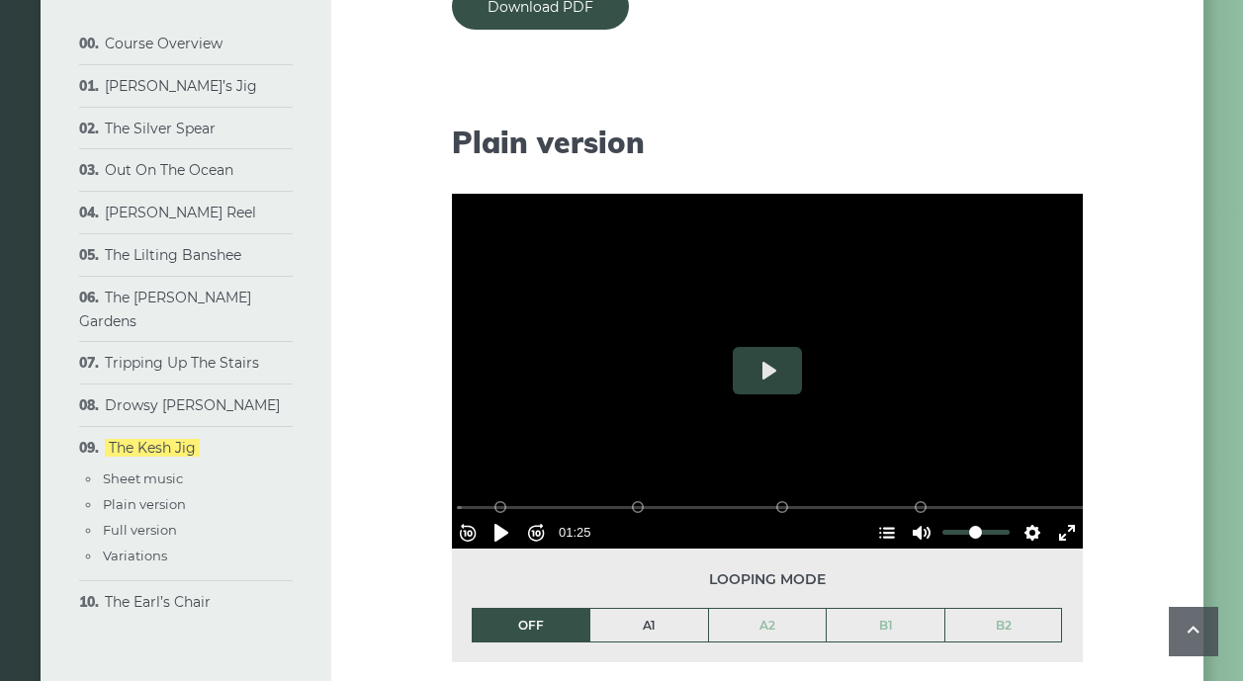
scroll to position [1900, 0]
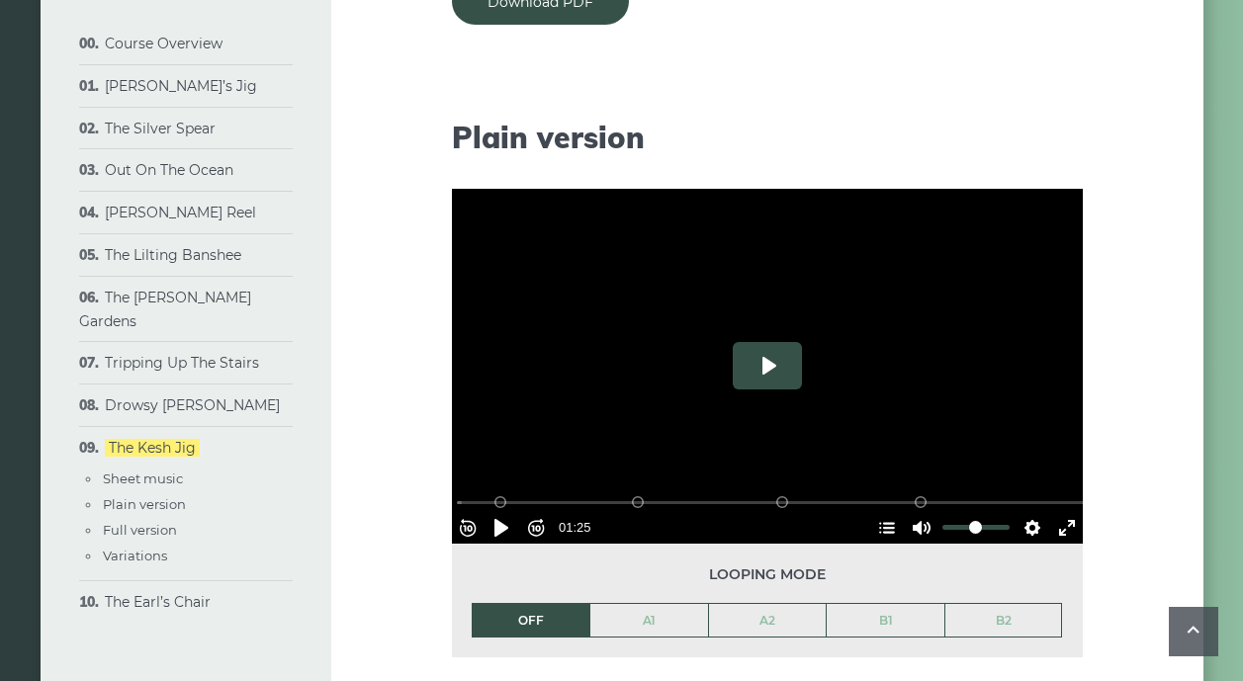
click at [763, 365] on button "Play" at bounding box center [767, 365] width 69 height 47
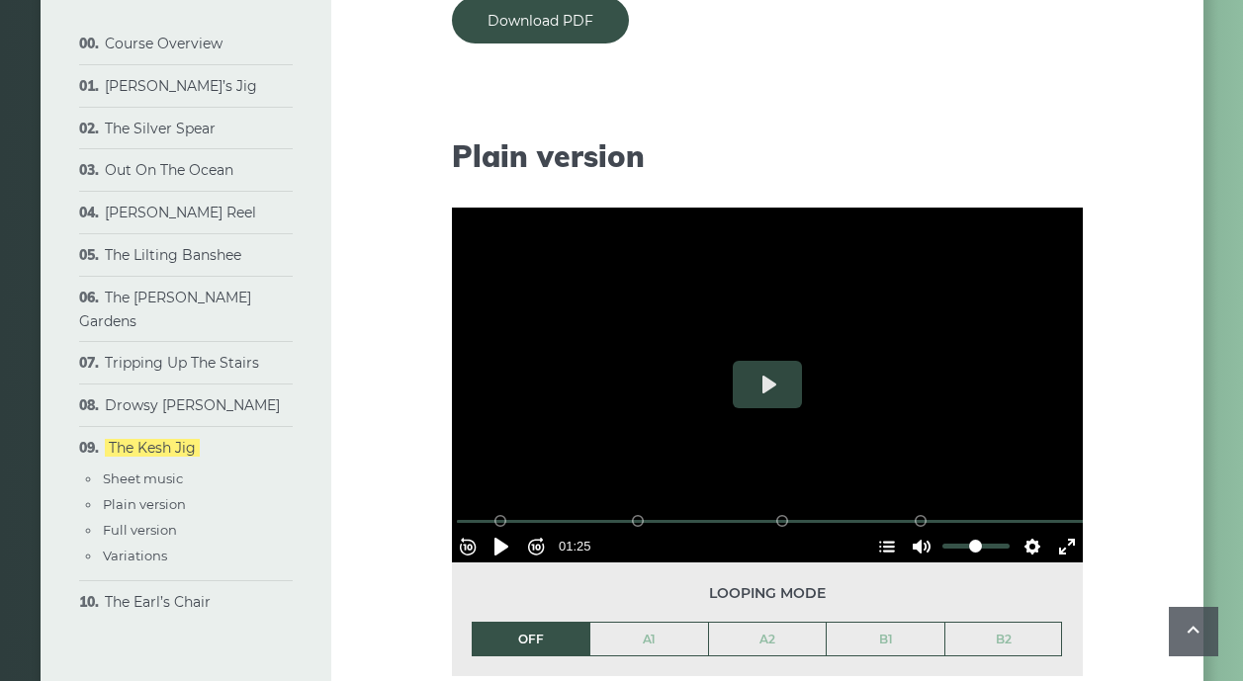
scroll to position [1884, 0]
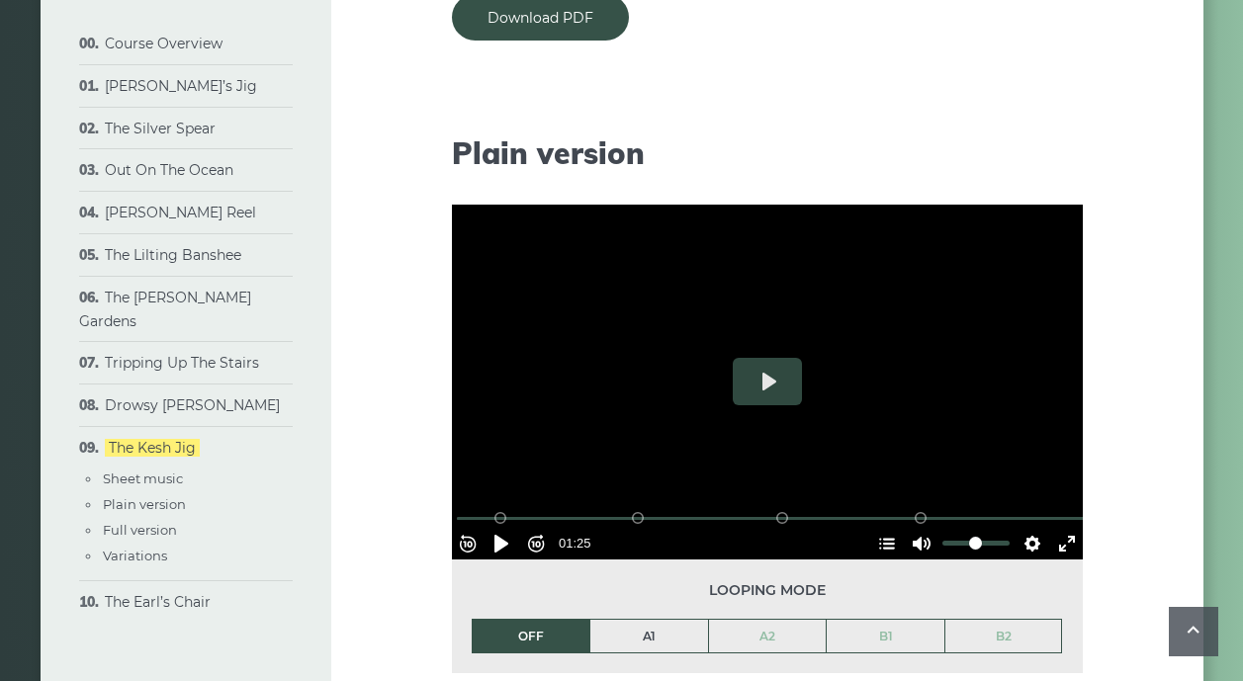
click at [641, 635] on link "A1" at bounding box center [649, 637] width 118 height 34
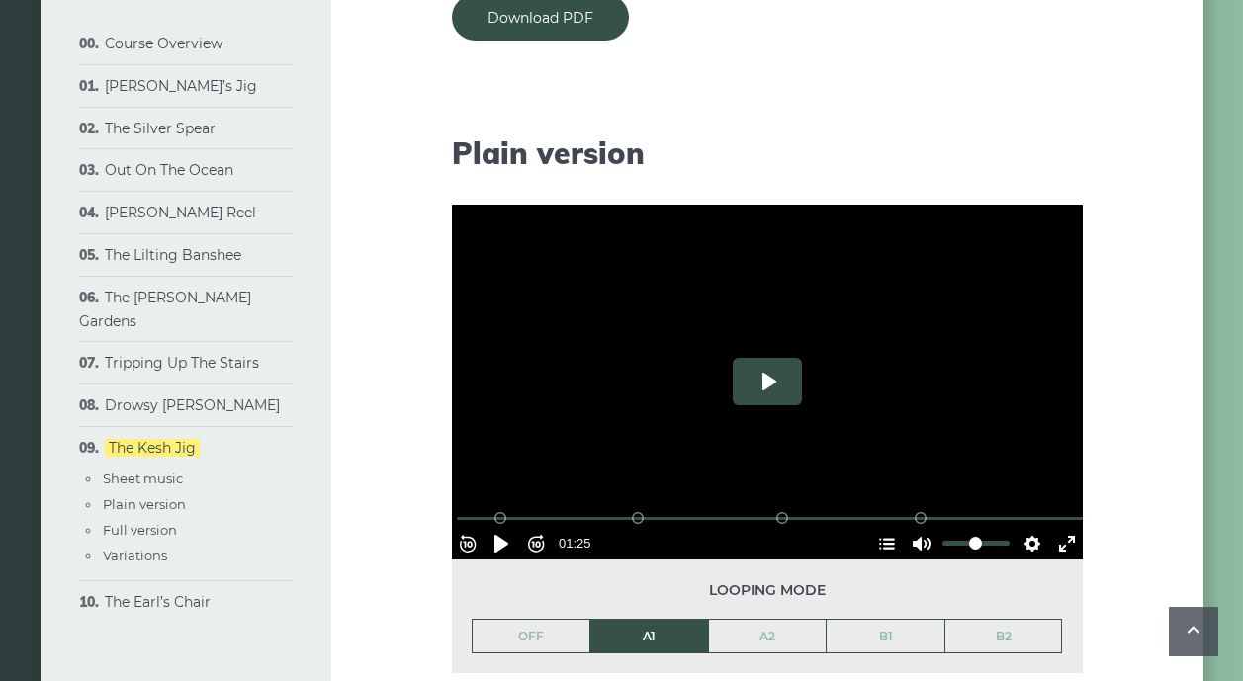
click at [767, 378] on button "Play" at bounding box center [767, 381] width 69 height 47
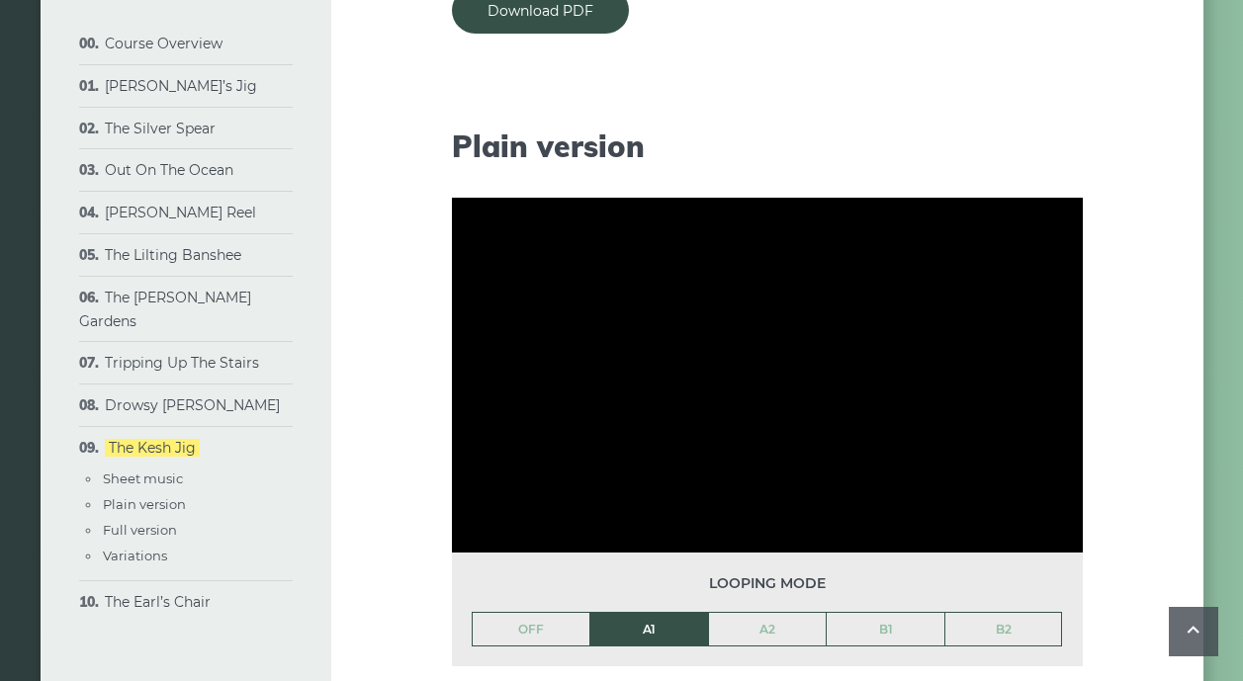
scroll to position [1891, 0]
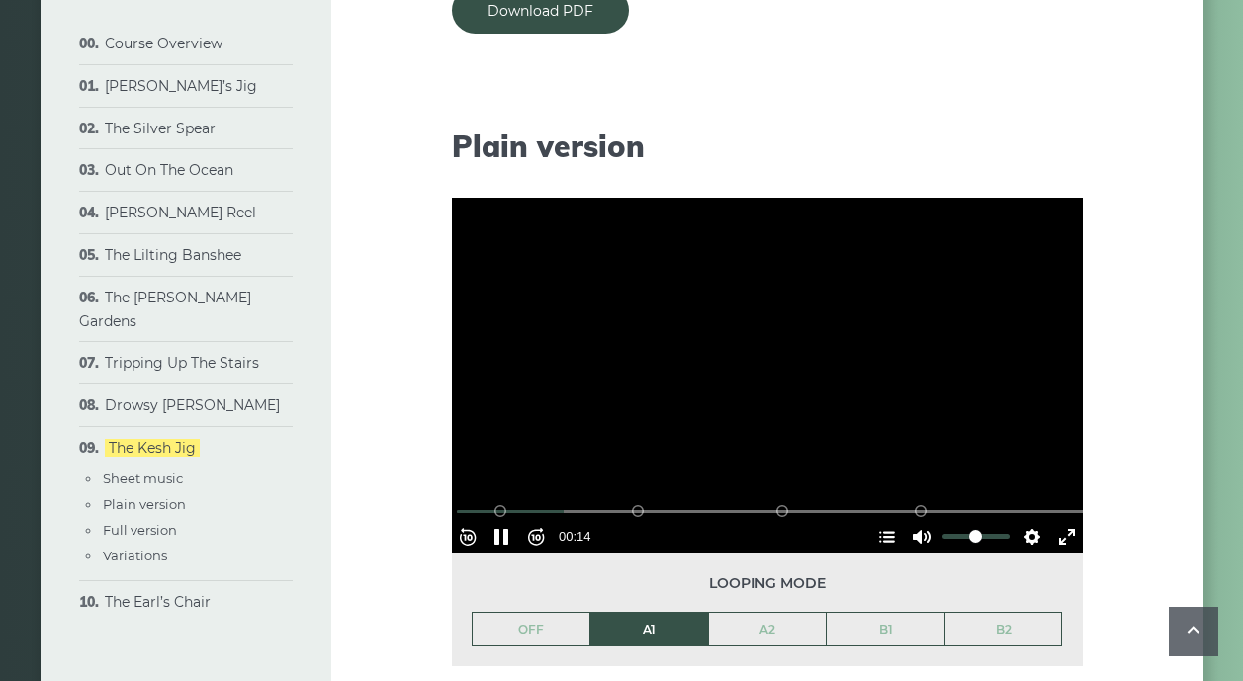
click at [752, 369] on div at bounding box center [767, 375] width 631 height 355
type input "*****"
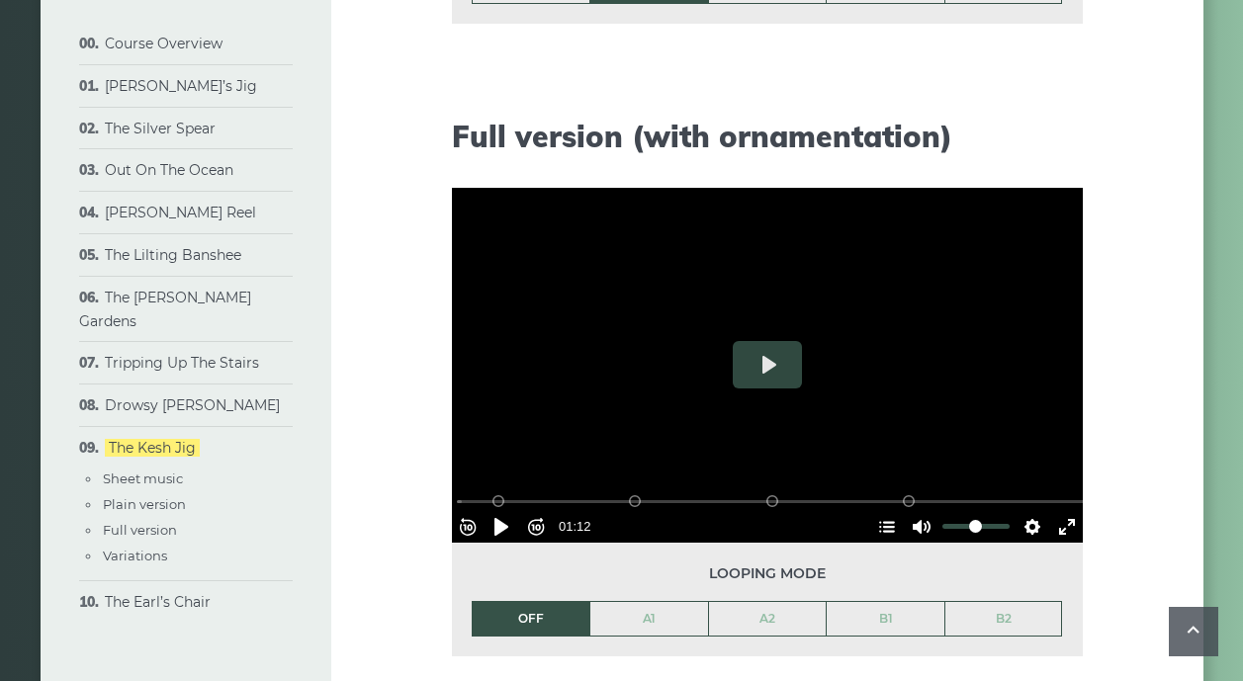
scroll to position [2547, 0]
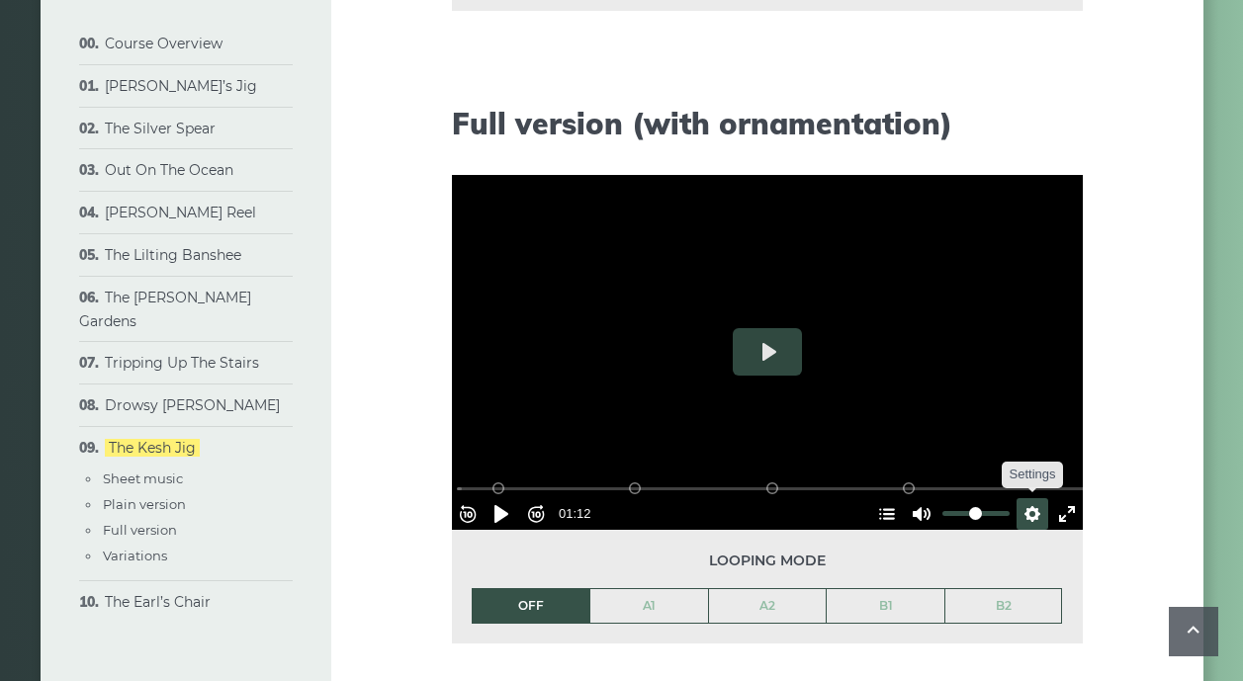
click at [1023, 499] on button "Settings" at bounding box center [1032, 514] width 32 height 32
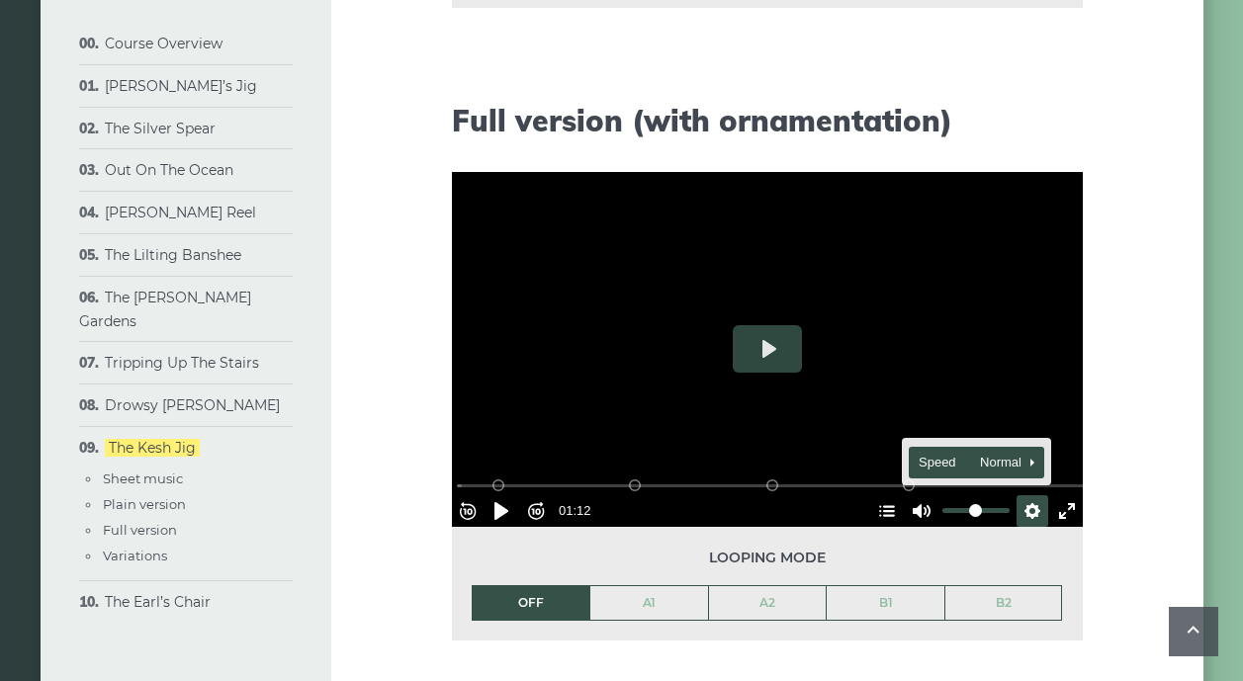
click at [930, 452] on span "Speed Normal" at bounding box center [967, 463] width 98 height 22
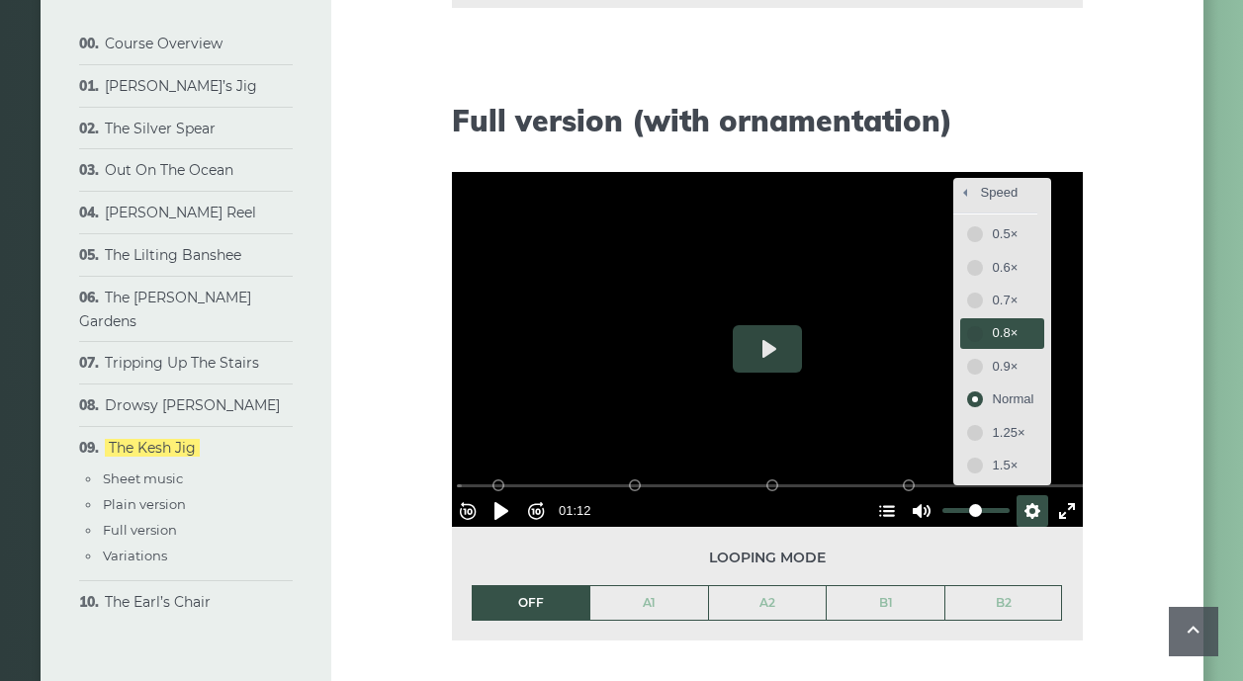
click at [993, 326] on span "0.8×" at bounding box center [1014, 333] width 42 height 22
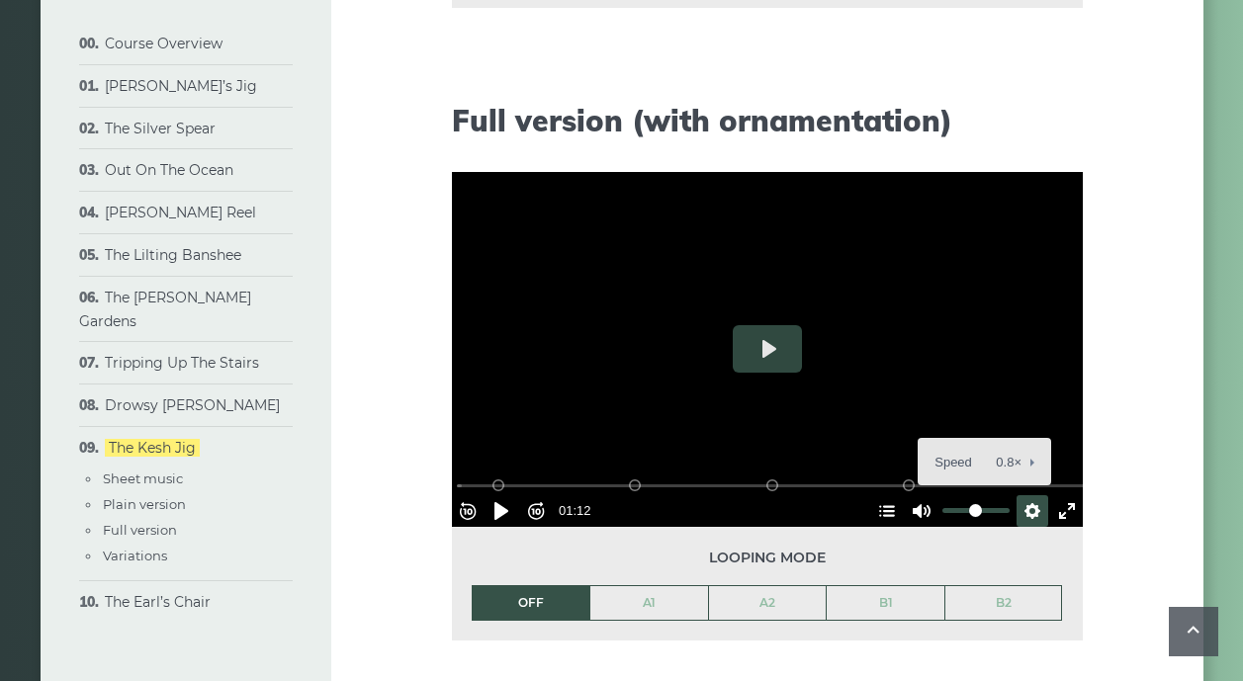
click at [645, 601] on link "A1" at bounding box center [649, 603] width 118 height 34
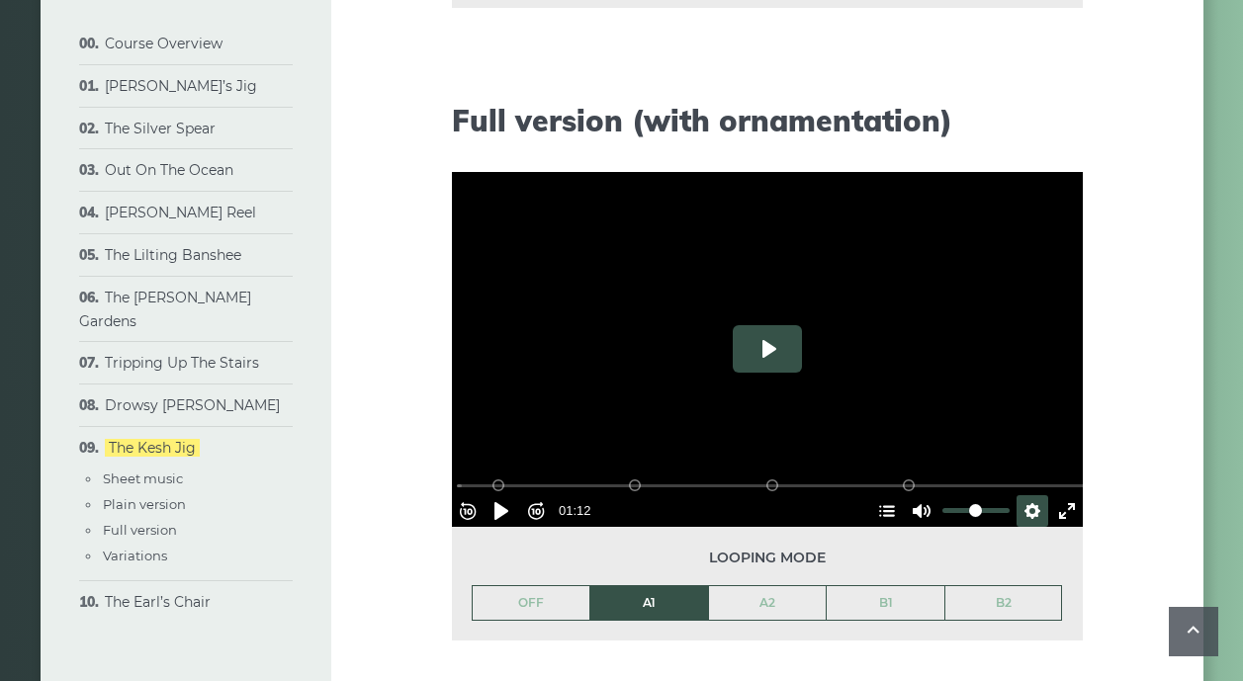
drag, startPoint x: 767, startPoint y: 345, endPoint x: 779, endPoint y: 351, distance: 13.3
click at [768, 345] on button "Play" at bounding box center [767, 348] width 69 height 47
click at [731, 384] on div at bounding box center [767, 349] width 631 height 355
type input "*****"
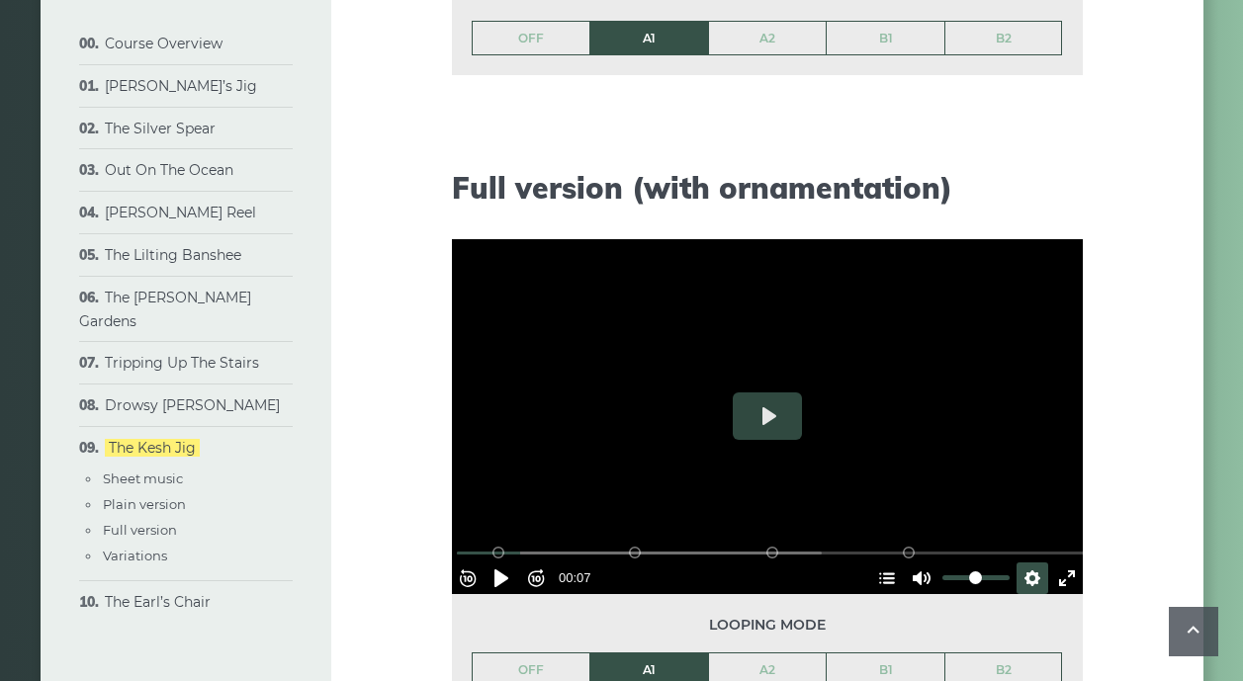
scroll to position [2468, 0]
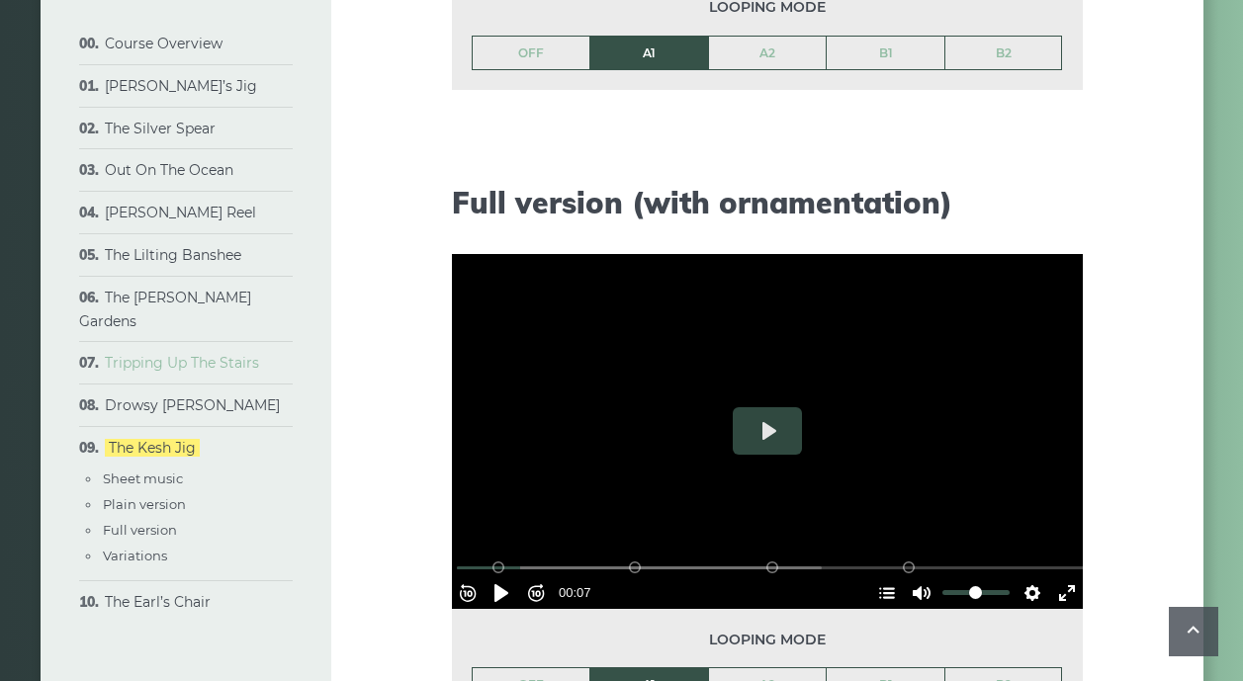
click at [186, 354] on link "Tripping Up The Stairs" at bounding box center [182, 363] width 154 height 18
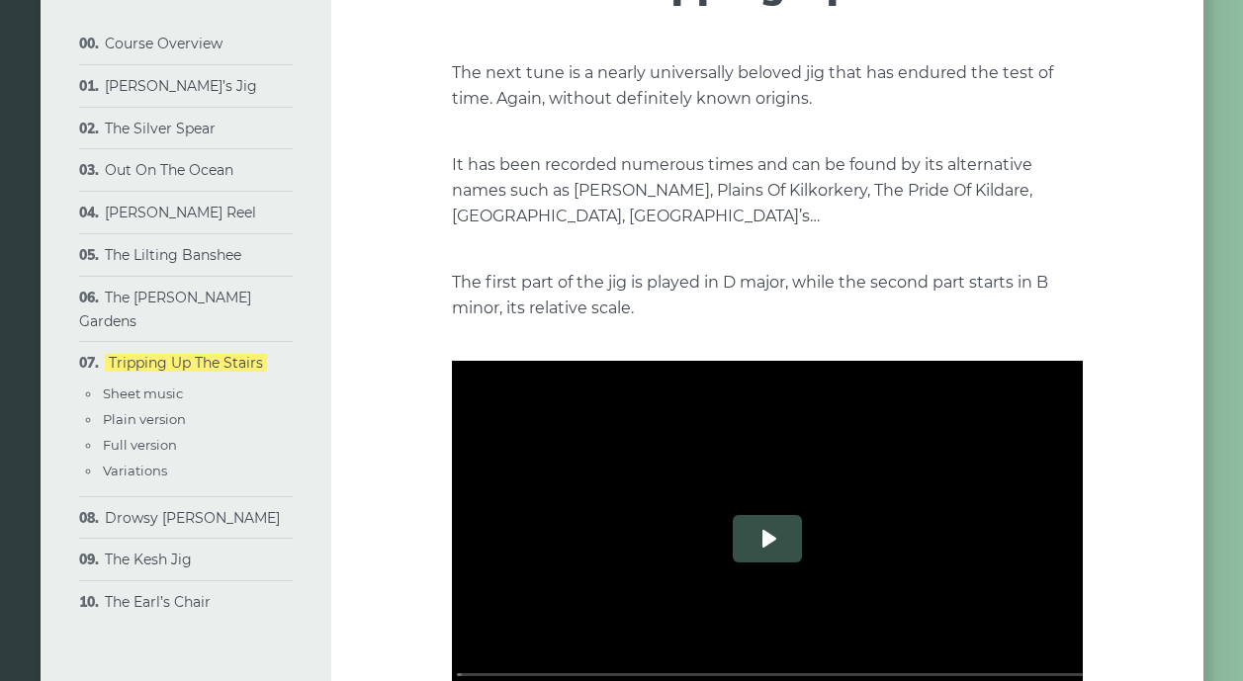
scroll to position [216, 1]
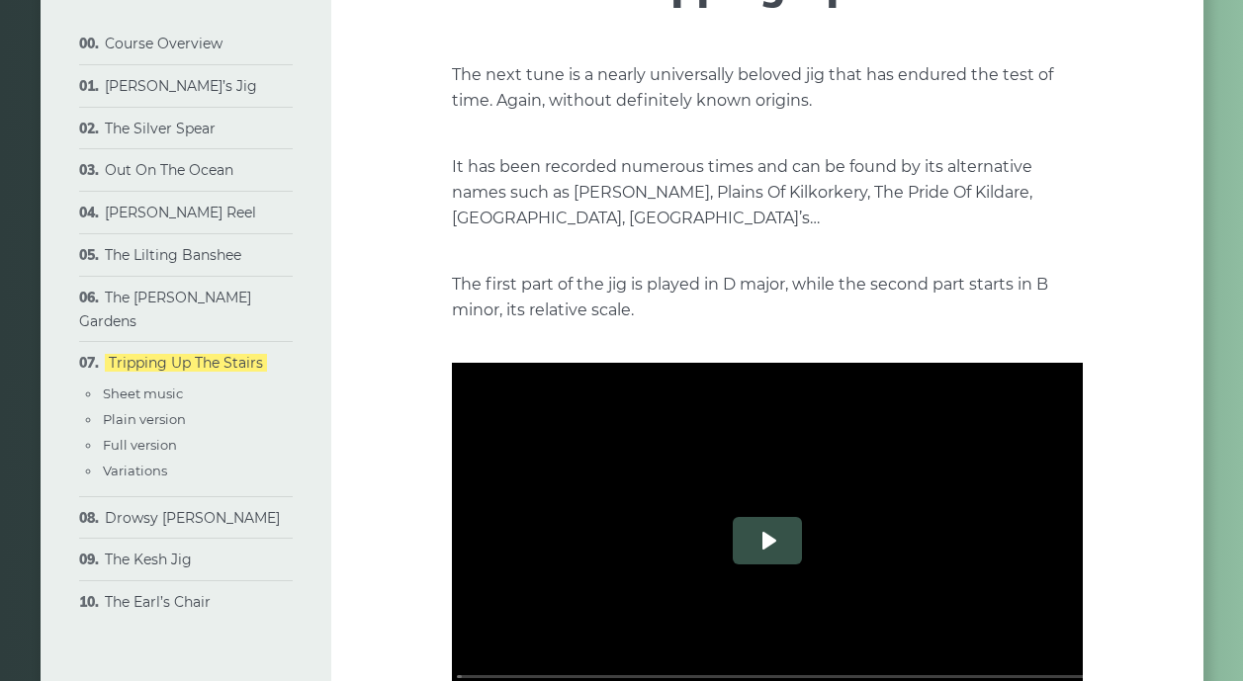
click at [766, 527] on button "Play" at bounding box center [767, 540] width 69 height 47
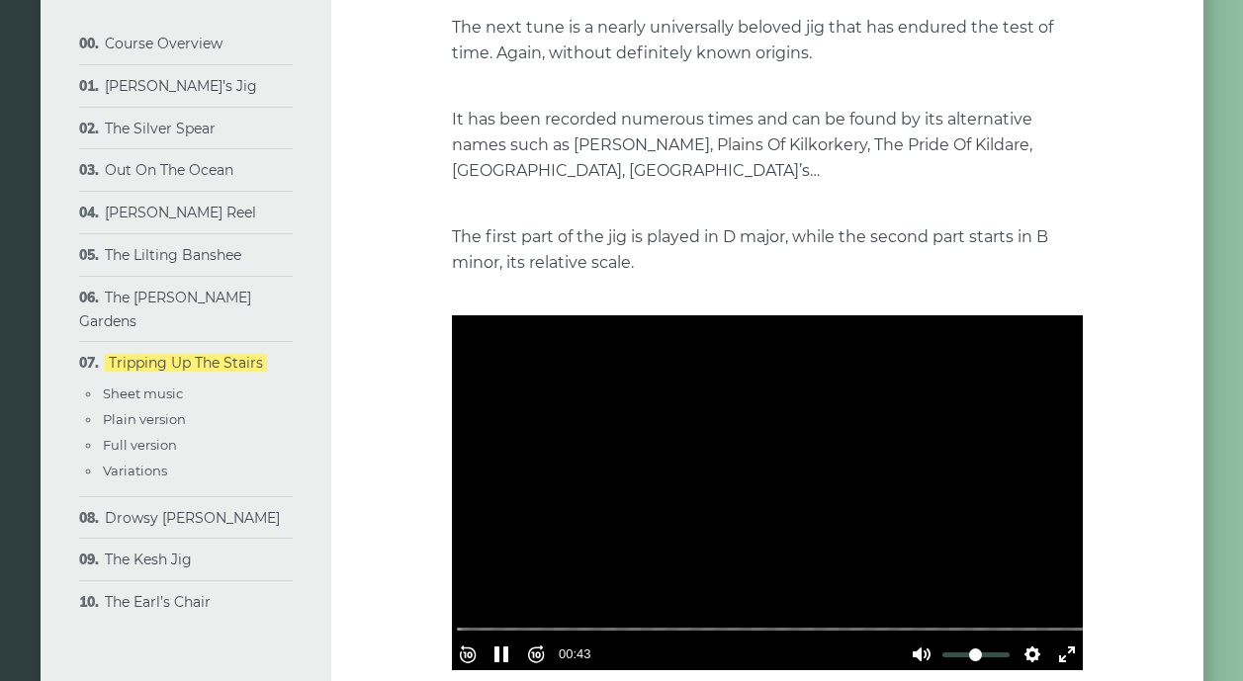
scroll to position [277, 0]
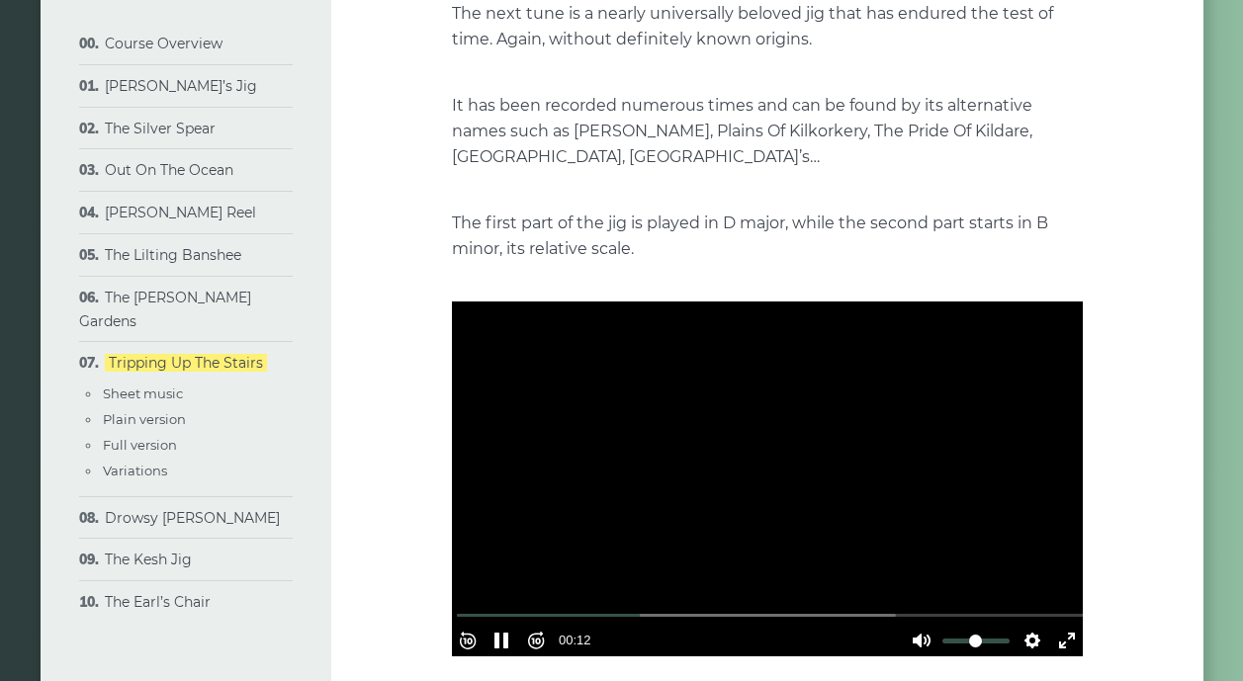
click at [779, 431] on div at bounding box center [767, 479] width 631 height 355
type input "*****"
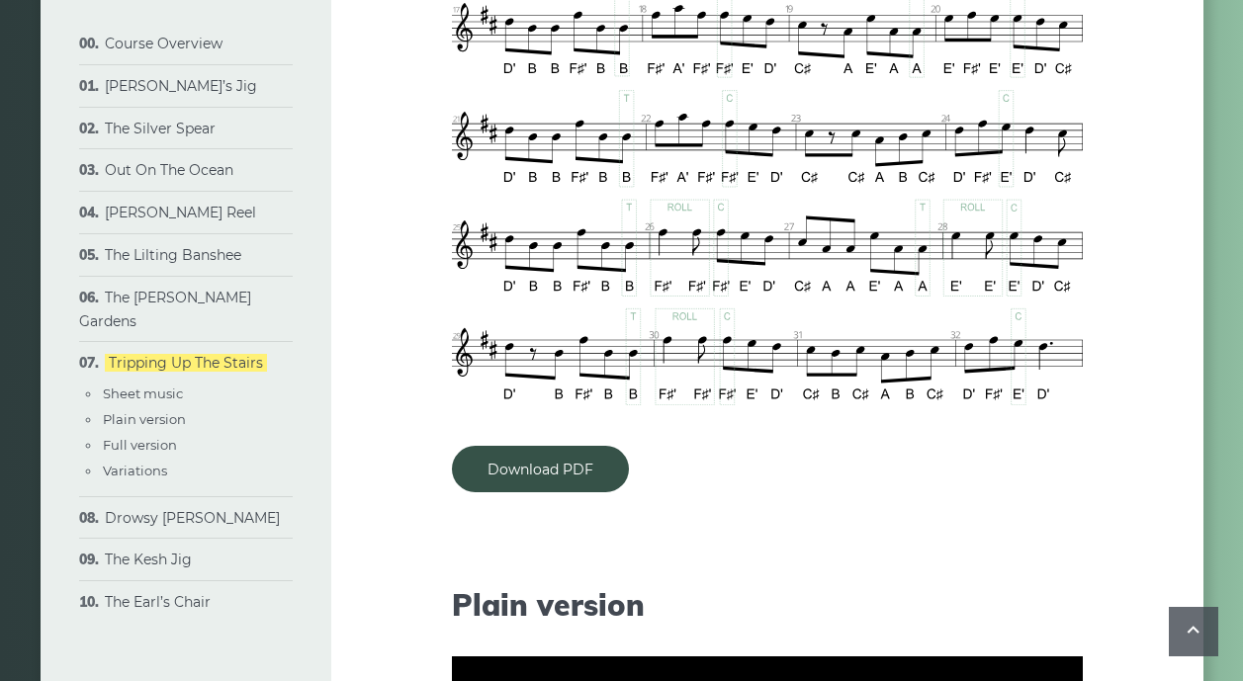
scroll to position [1435, 0]
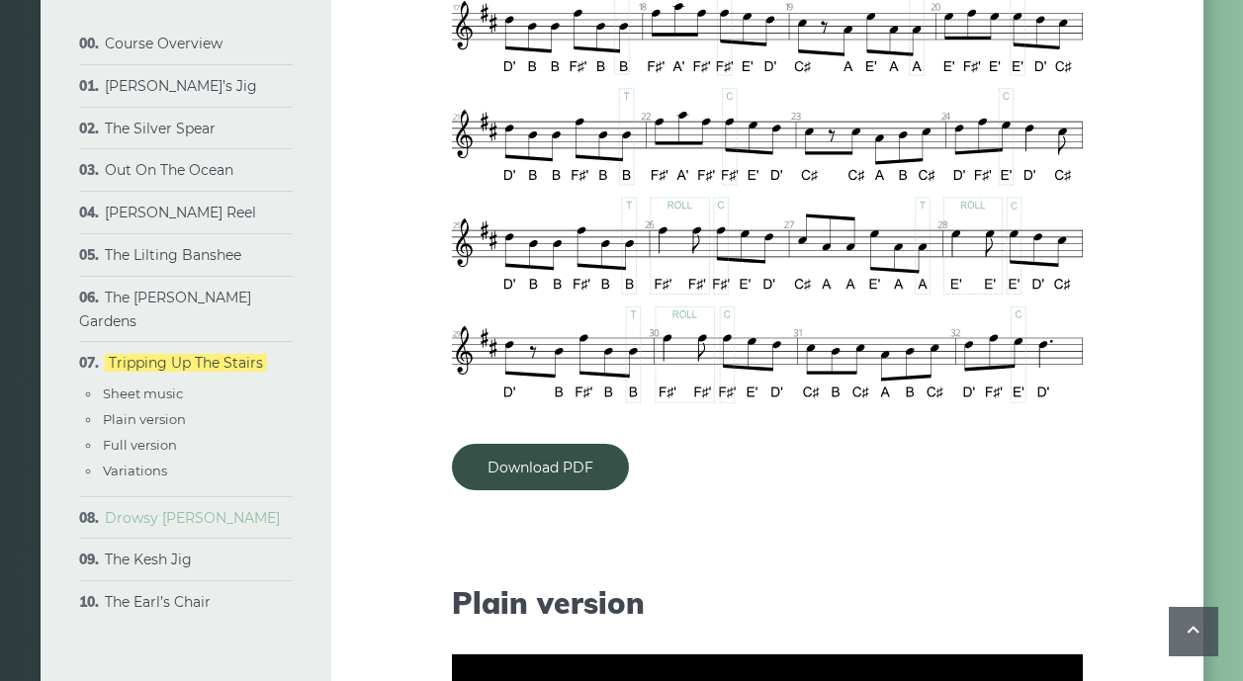
click at [141, 509] on link "Drowsy [PERSON_NAME]" at bounding box center [192, 518] width 175 height 18
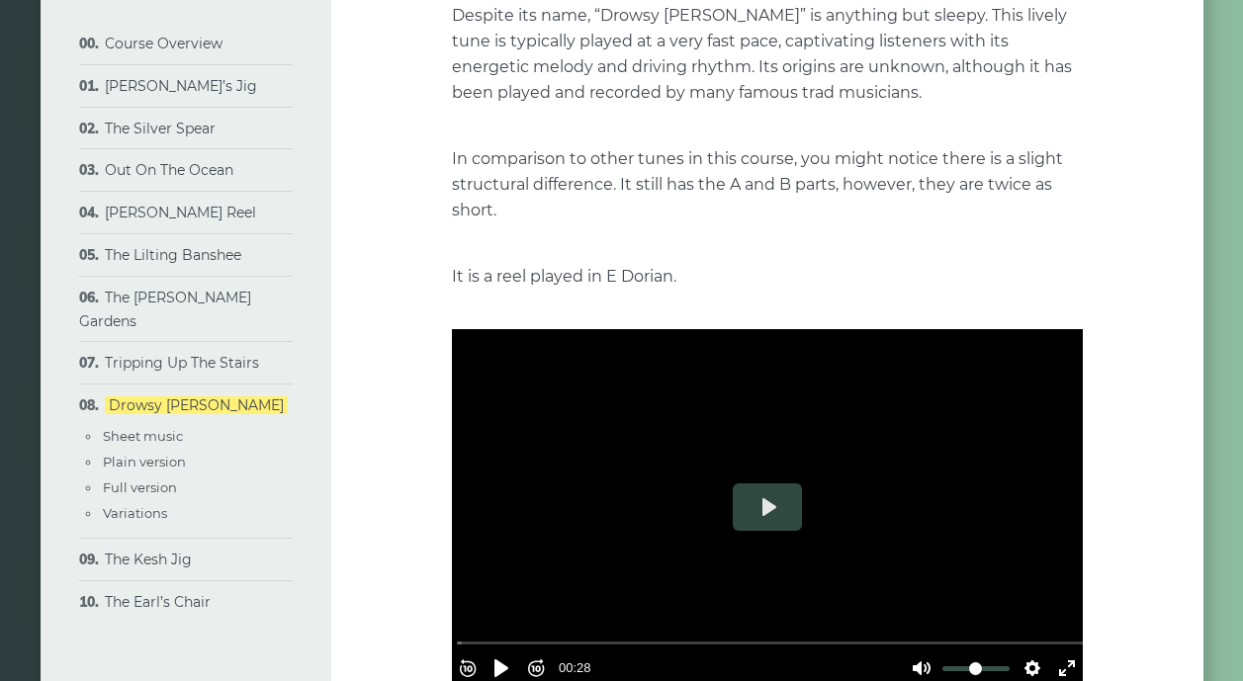
scroll to position [319, 0]
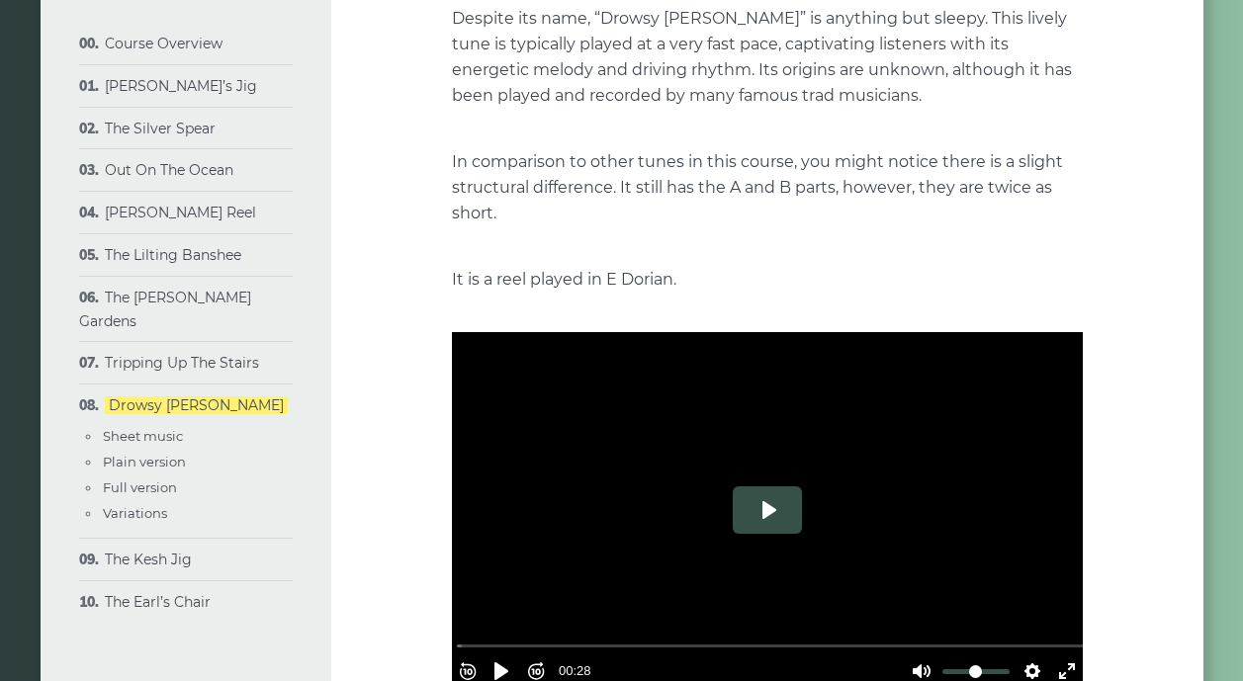
click at [762, 486] on button "Play" at bounding box center [767, 509] width 69 height 47
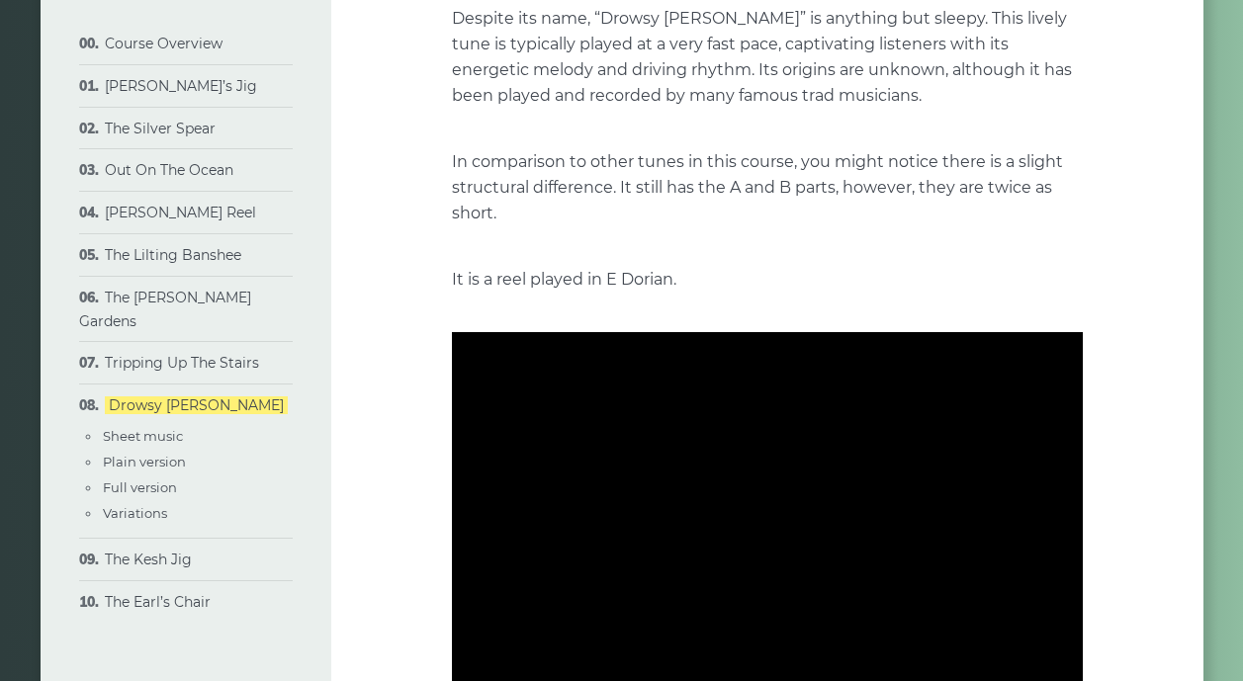
type input "***"
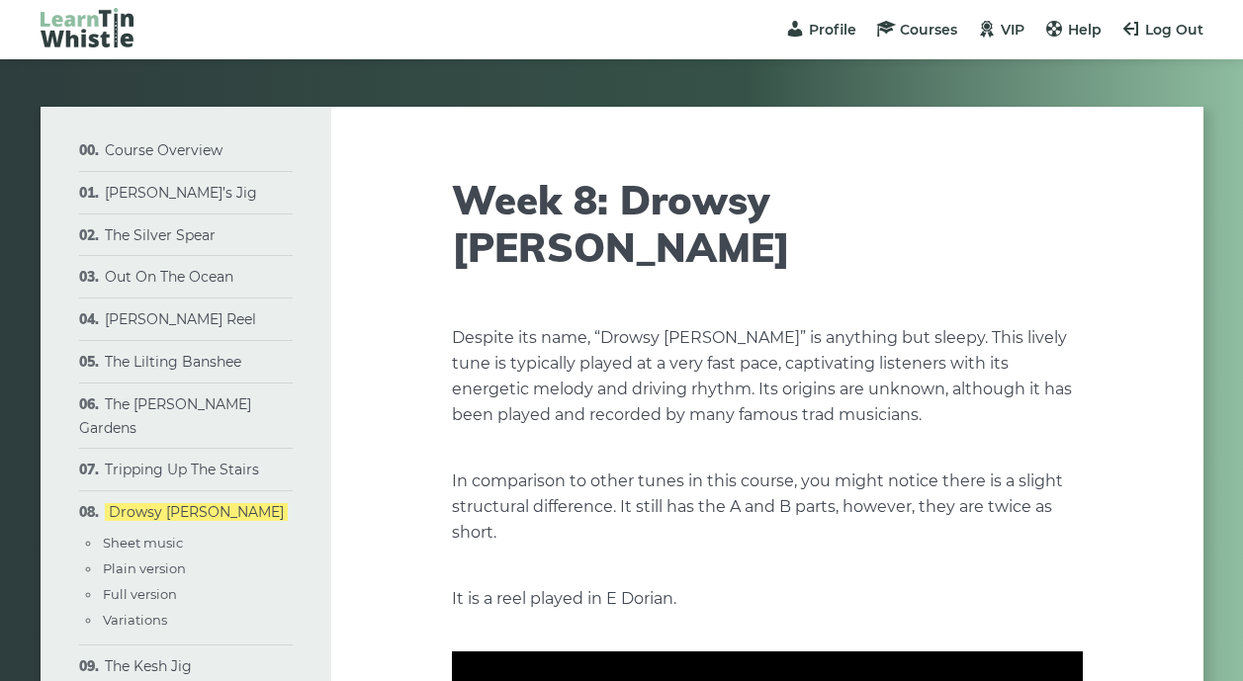
scroll to position [0, 0]
click at [156, 233] on link "The Silver Spear" at bounding box center [160, 235] width 111 height 18
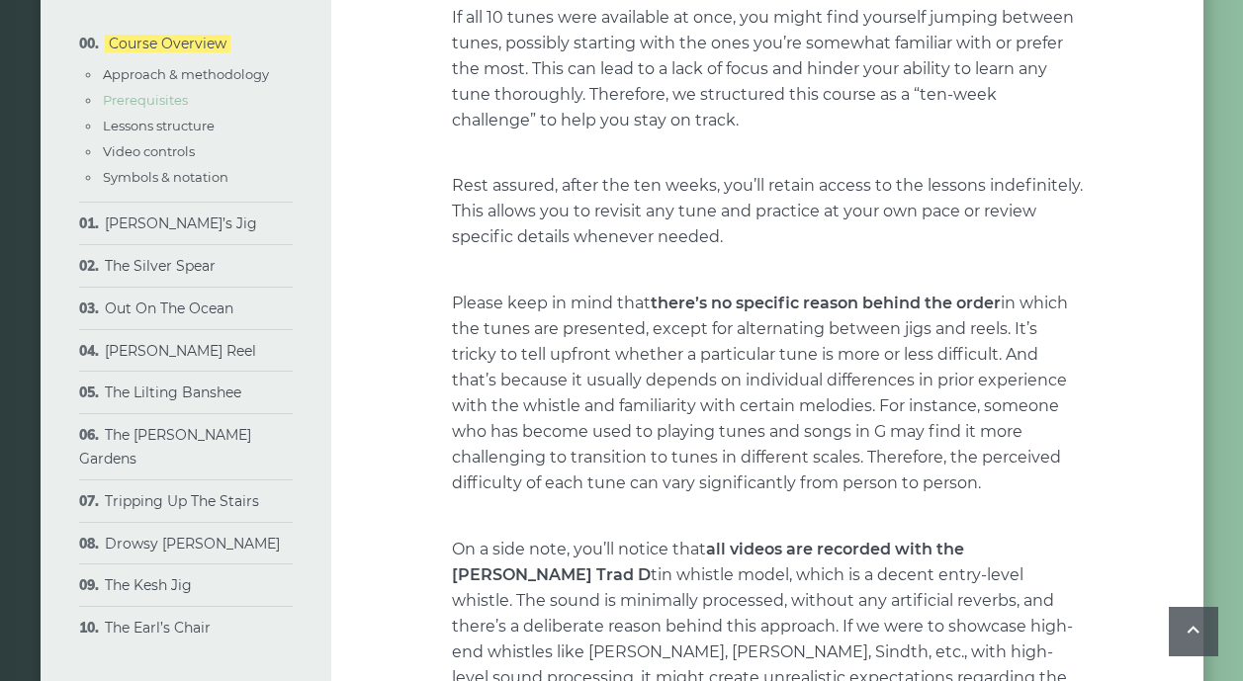
scroll to position [1258, 0]
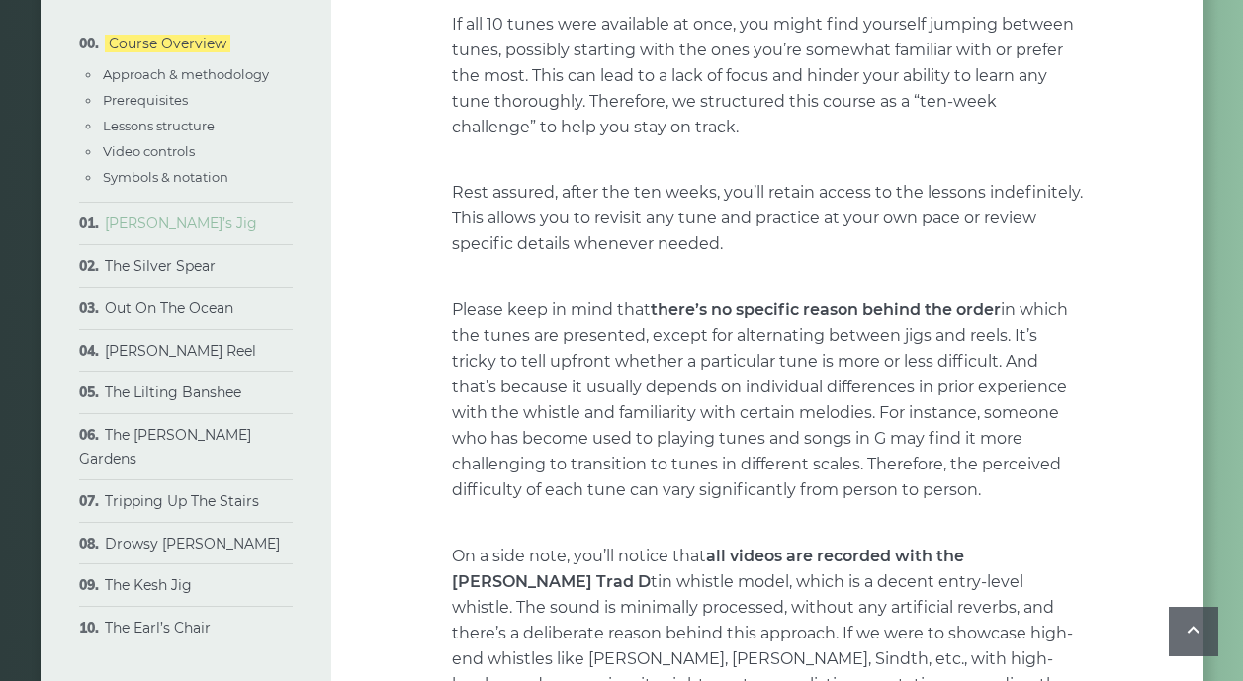
click at [131, 222] on link "[PERSON_NAME]’s Jig" at bounding box center [181, 224] width 152 height 18
